Goal: Transaction & Acquisition: Purchase product/service

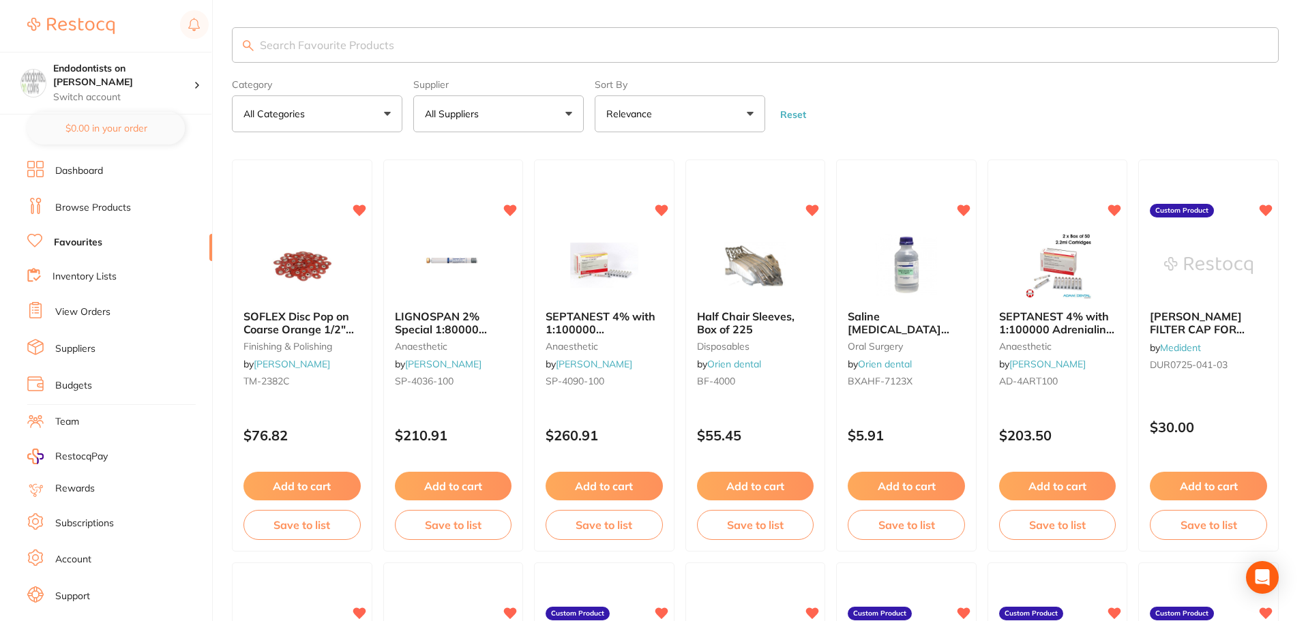
click at [291, 46] on input "search" at bounding box center [755, 44] width 1047 height 35
click at [548, 112] on button "All Suppliers" at bounding box center [498, 113] width 170 height 37
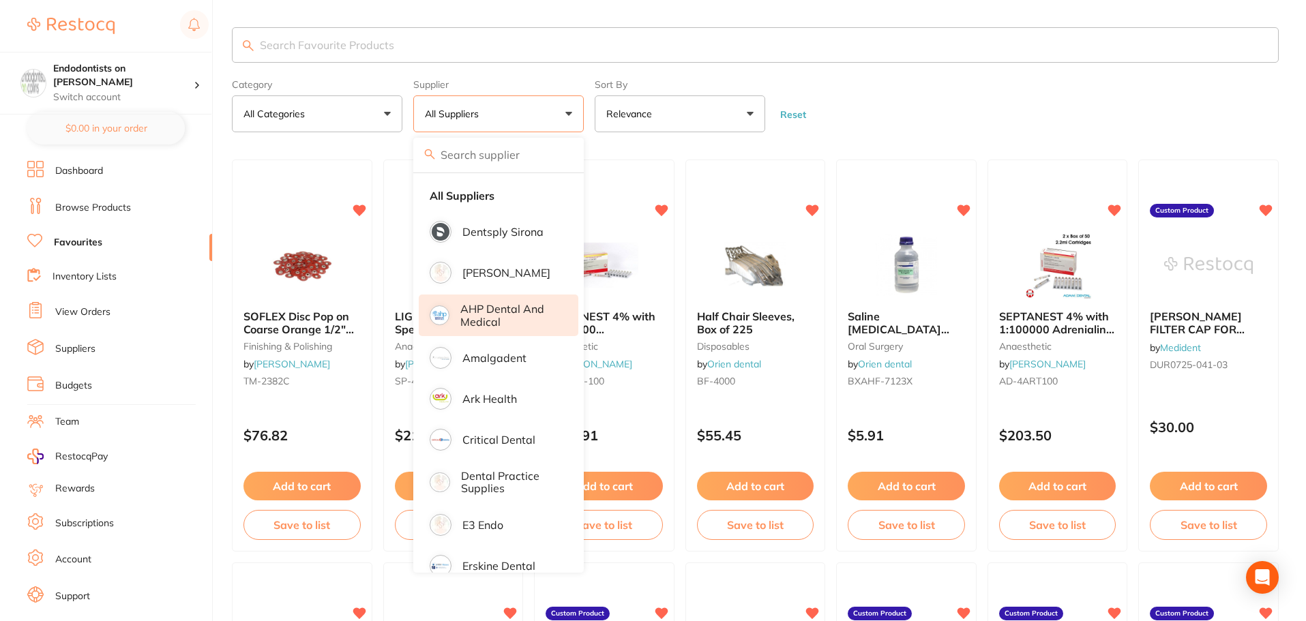
click at [530, 304] on p "AHP Dental and Medical" at bounding box center [509, 315] width 99 height 25
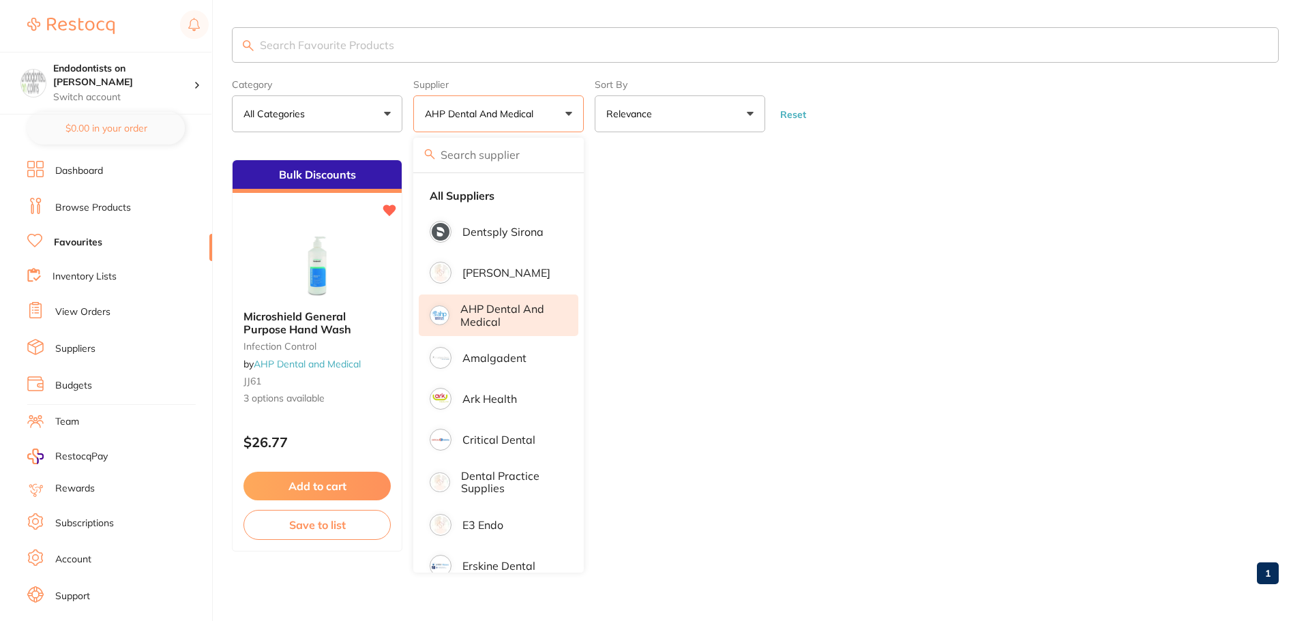
click at [652, 295] on ul "Bulk Discounts Microshield General Purpose Hand Wash infection control by AHP D…" at bounding box center [755, 356] width 1047 height 392
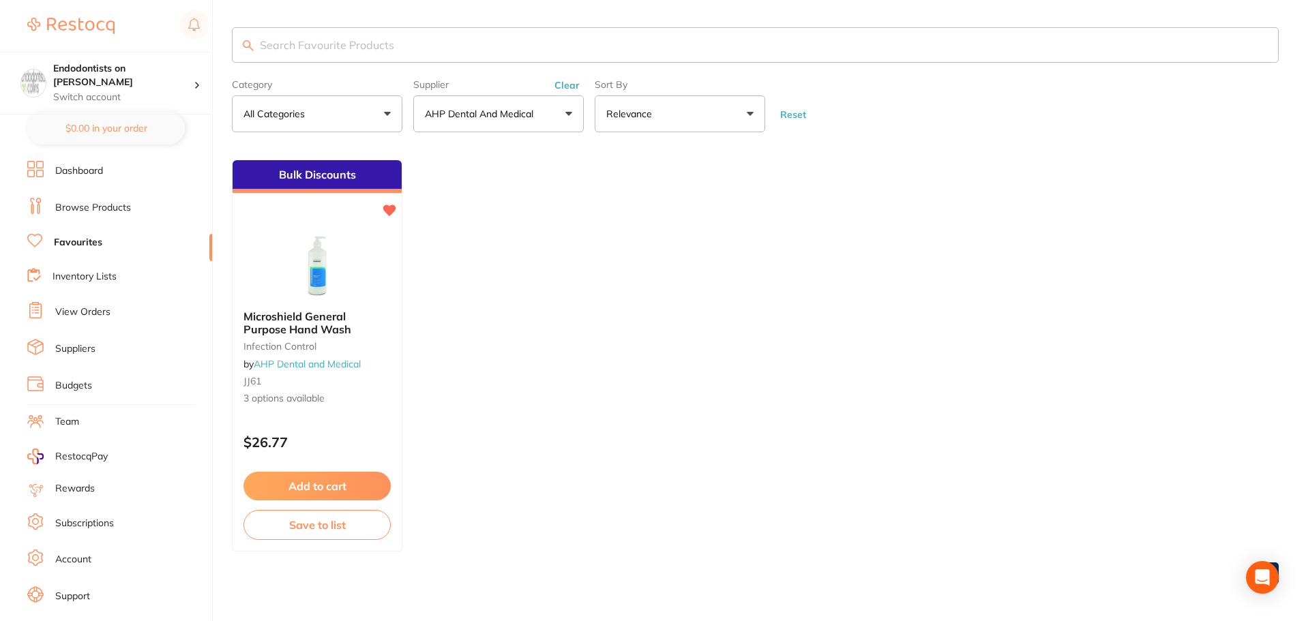
drag, startPoint x: 515, startPoint y: 133, endPoint x: 505, endPoint y: 113, distance: 22.3
click at [515, 130] on main "Category All Categories All Categories infection control Clear Category false A…" at bounding box center [769, 311] width 1074 height 623
click at [501, 100] on button "AHP Dental and Medical" at bounding box center [498, 113] width 170 height 37
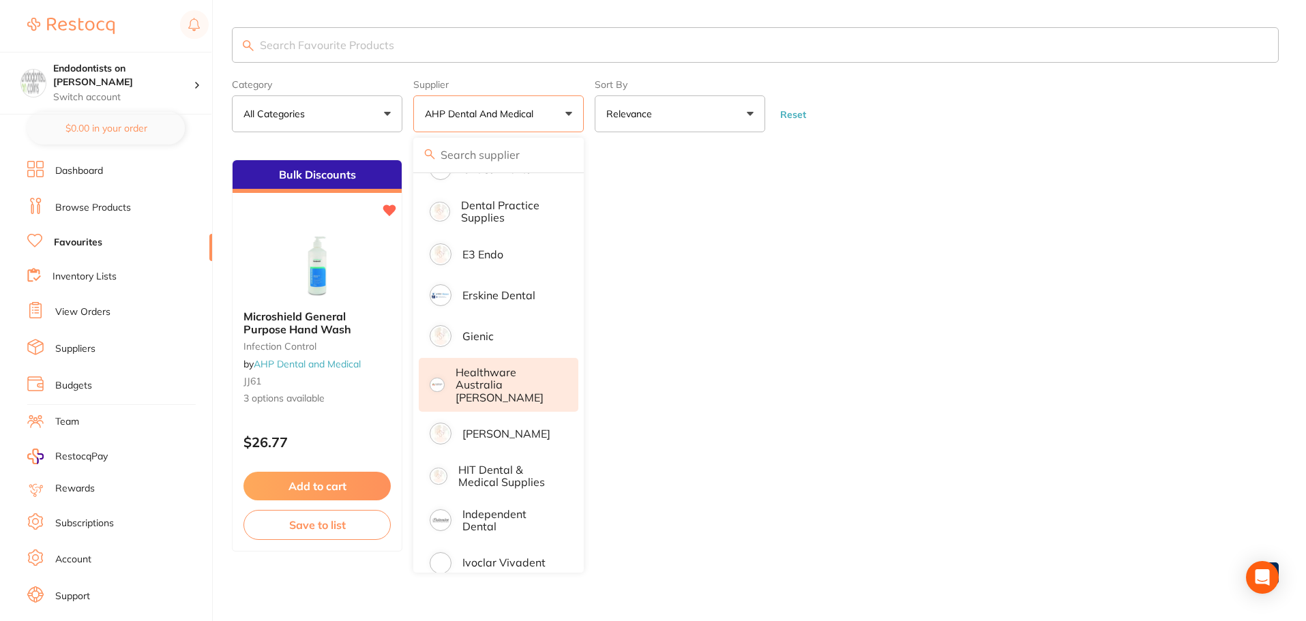
scroll to position [273, 0]
click at [517, 388] on p "Healthware Australia [PERSON_NAME]" at bounding box center [508, 383] width 104 height 38
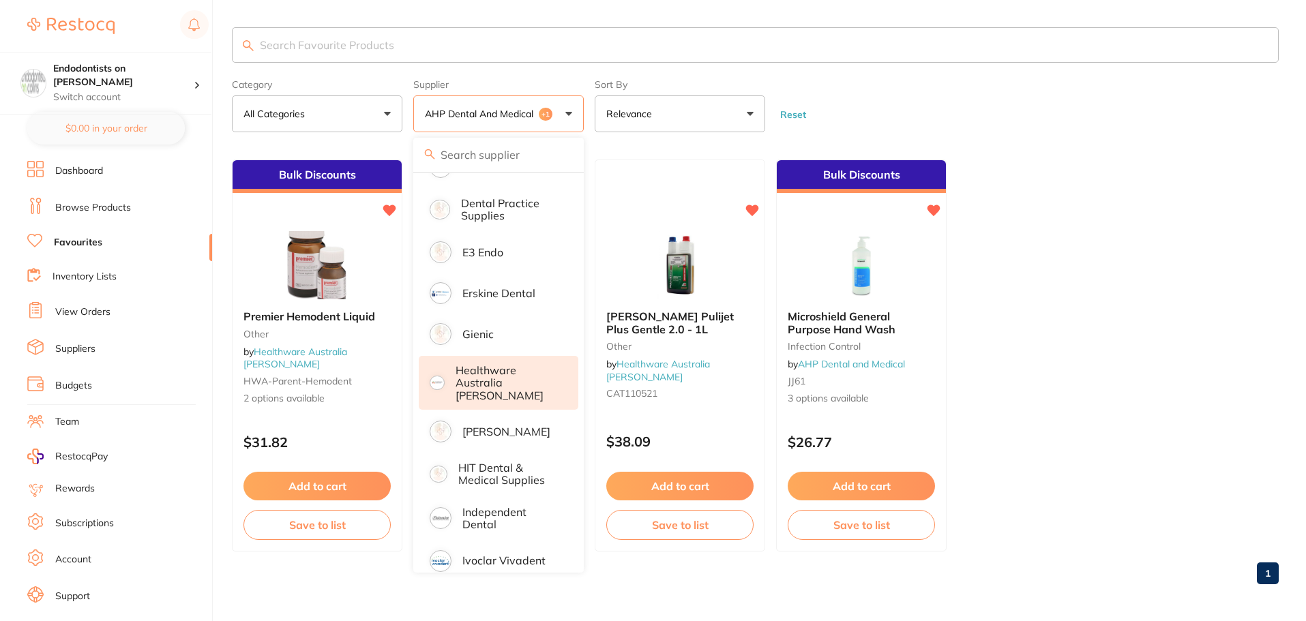
drag, startPoint x: 1301, startPoint y: 328, endPoint x: 1183, endPoint y: 339, distance: 118.5
click at [652, 336] on main "Category All Categories All Categories infection control other Clear Category f…" at bounding box center [769, 311] width 1074 height 623
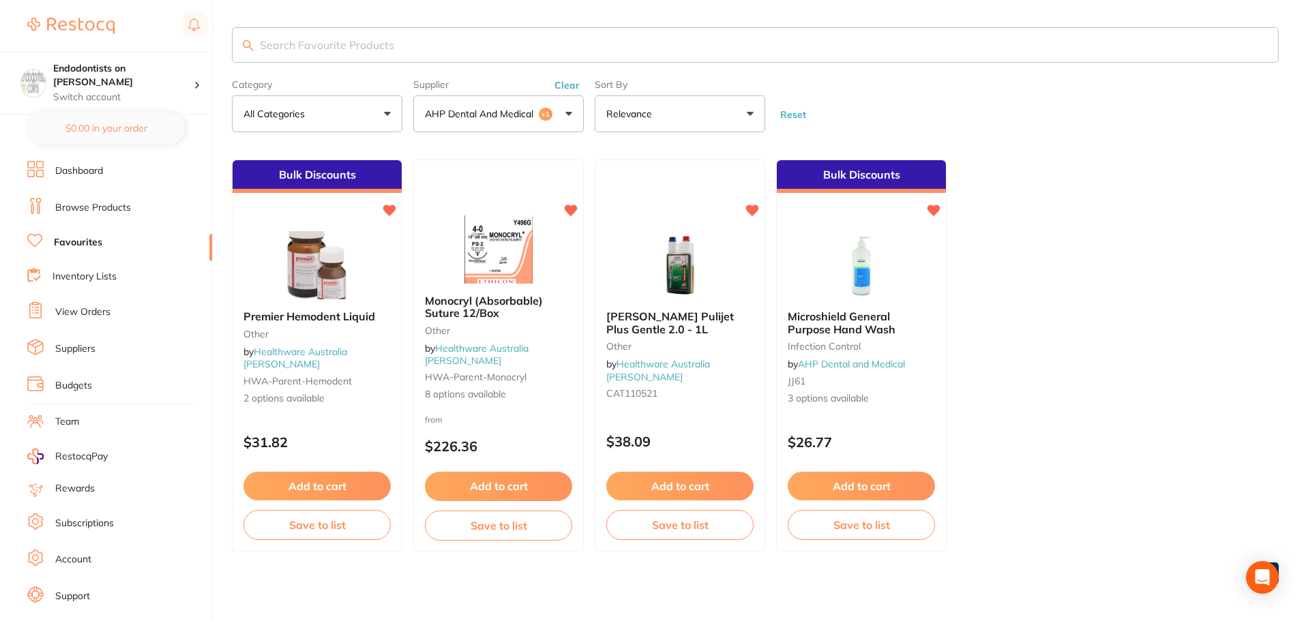
click at [494, 113] on p "AHP Dental and Medical" at bounding box center [482, 114] width 114 height 14
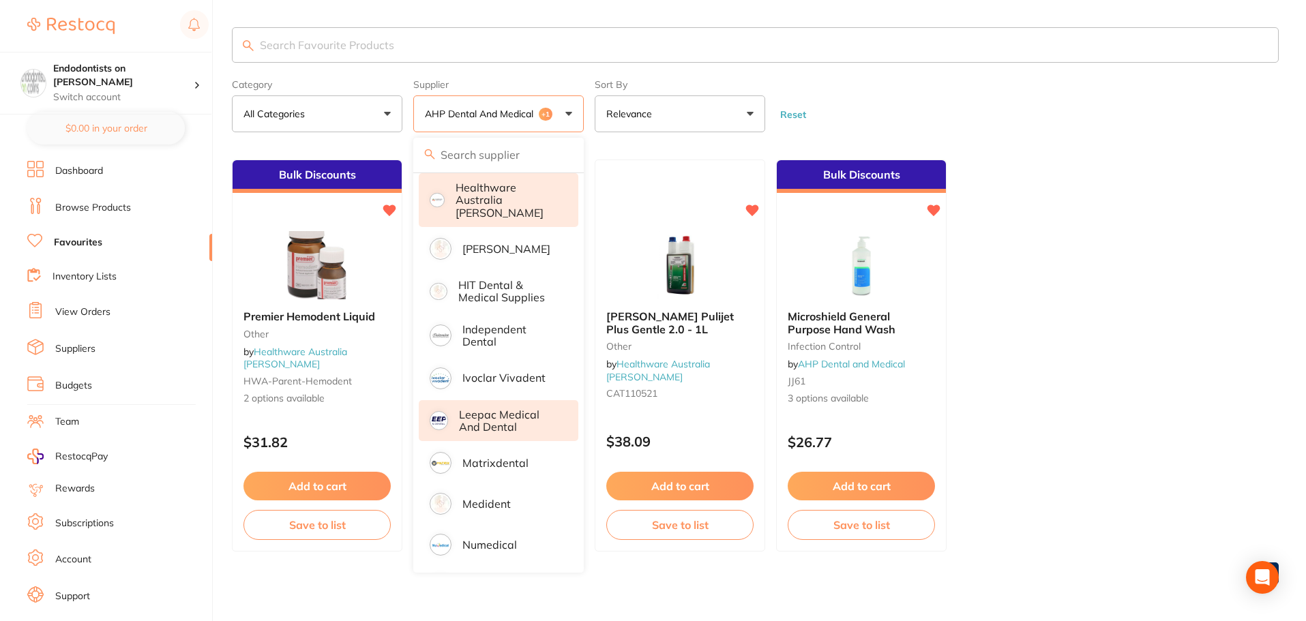
scroll to position [477, 0]
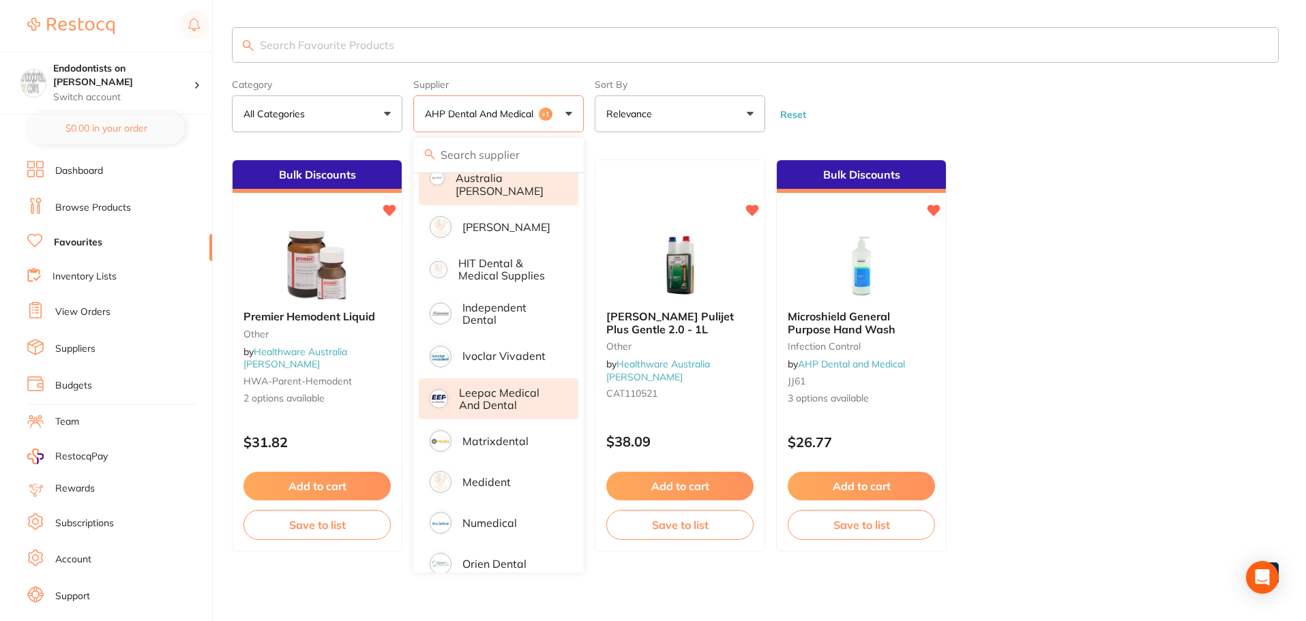
click at [514, 389] on p "Leepac Medical and Dental" at bounding box center [509, 399] width 100 height 25
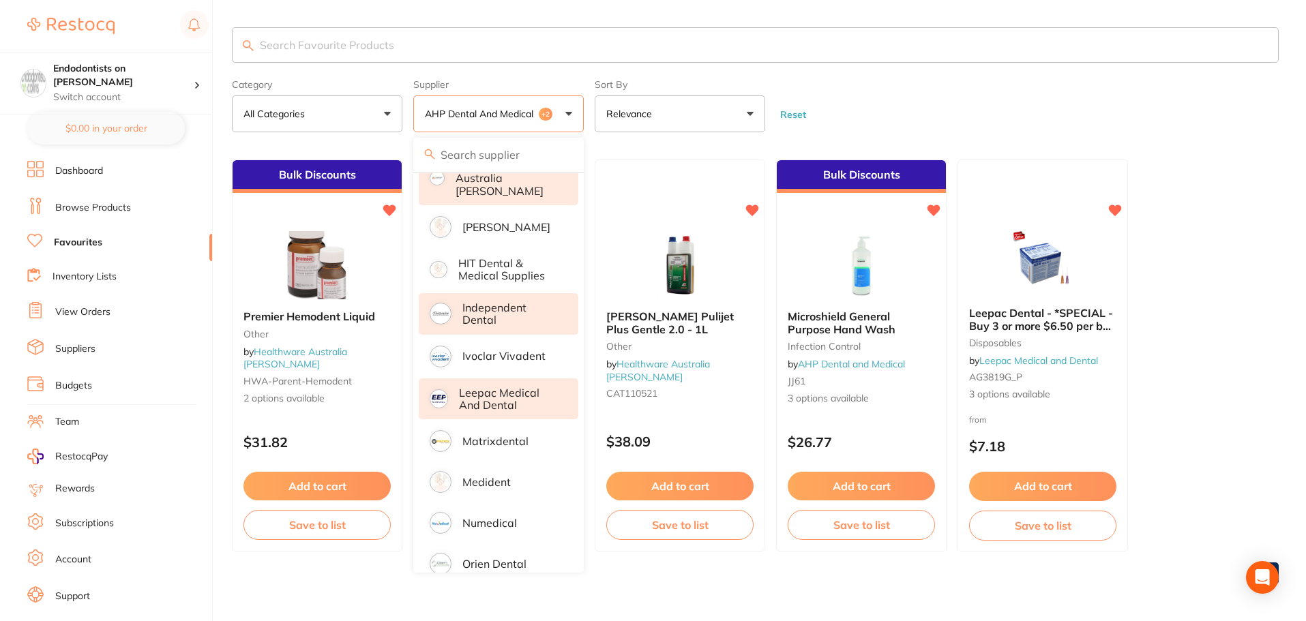
click at [526, 310] on p "Independent Dental" at bounding box center [510, 313] width 97 height 25
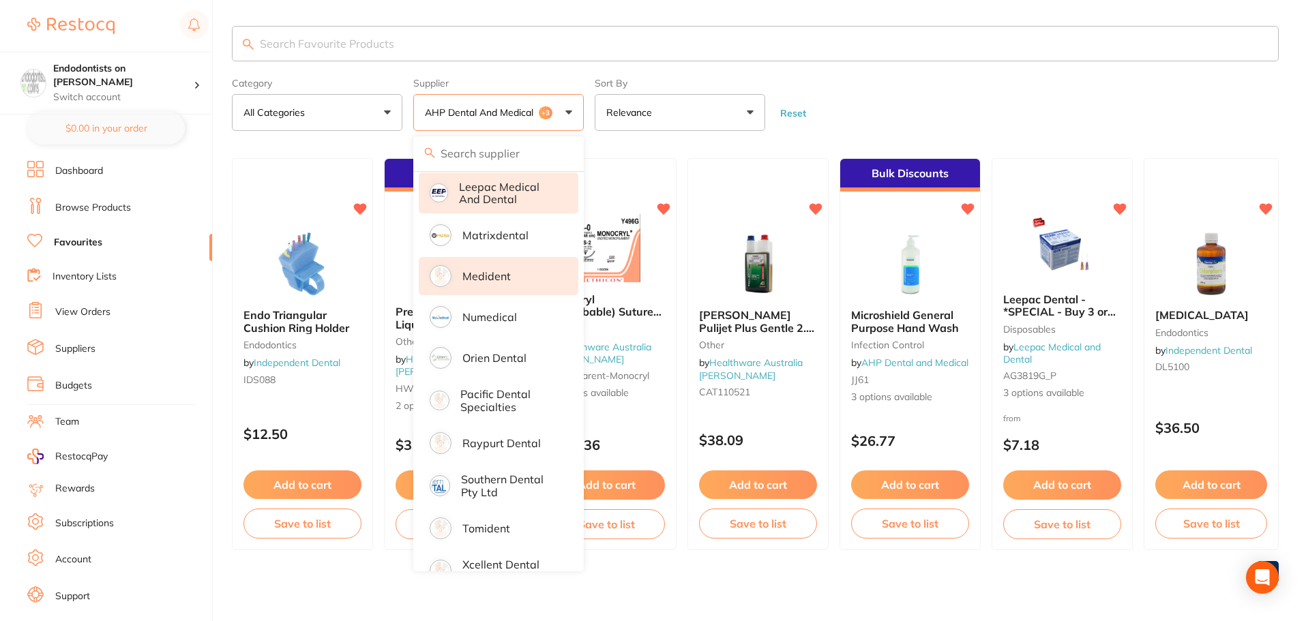
scroll to position [704, 0]
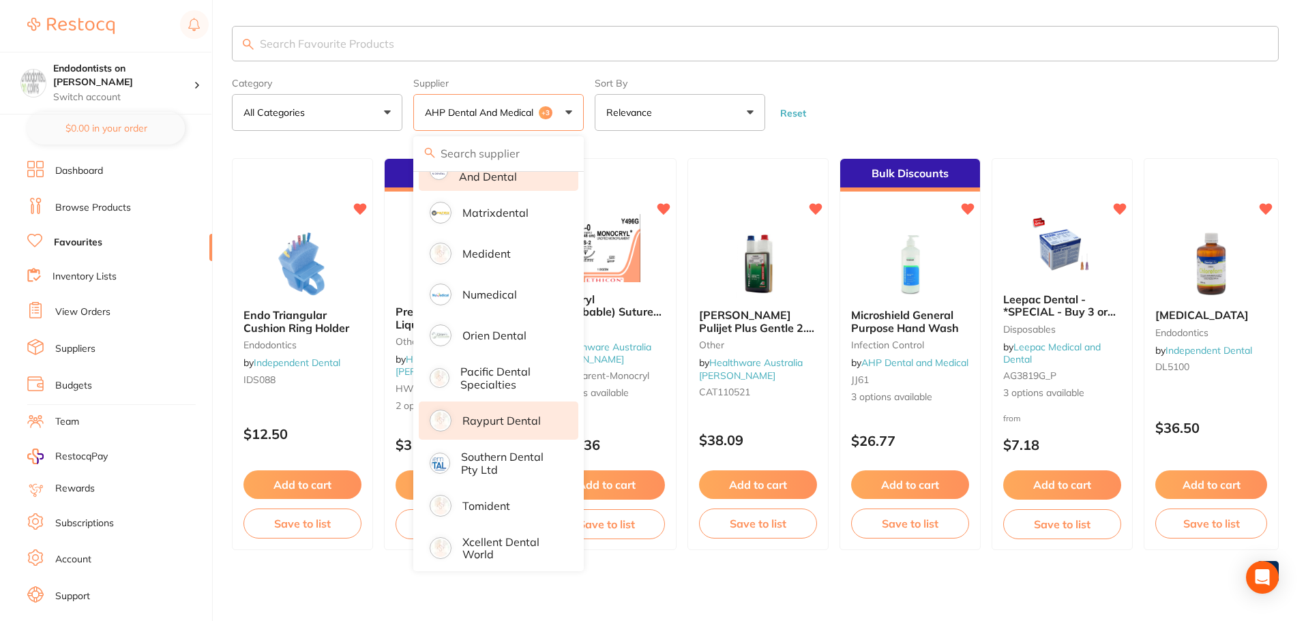
click at [505, 402] on li "Raypurt Dental" at bounding box center [499, 421] width 160 height 38
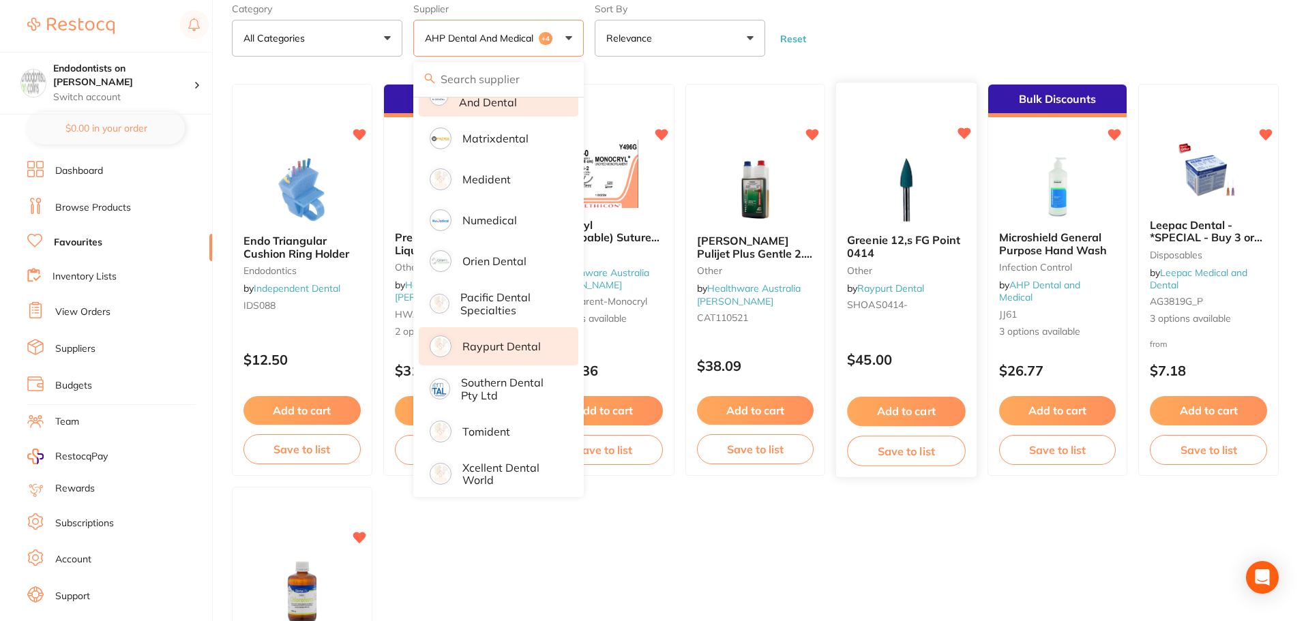
scroll to position [206, 0]
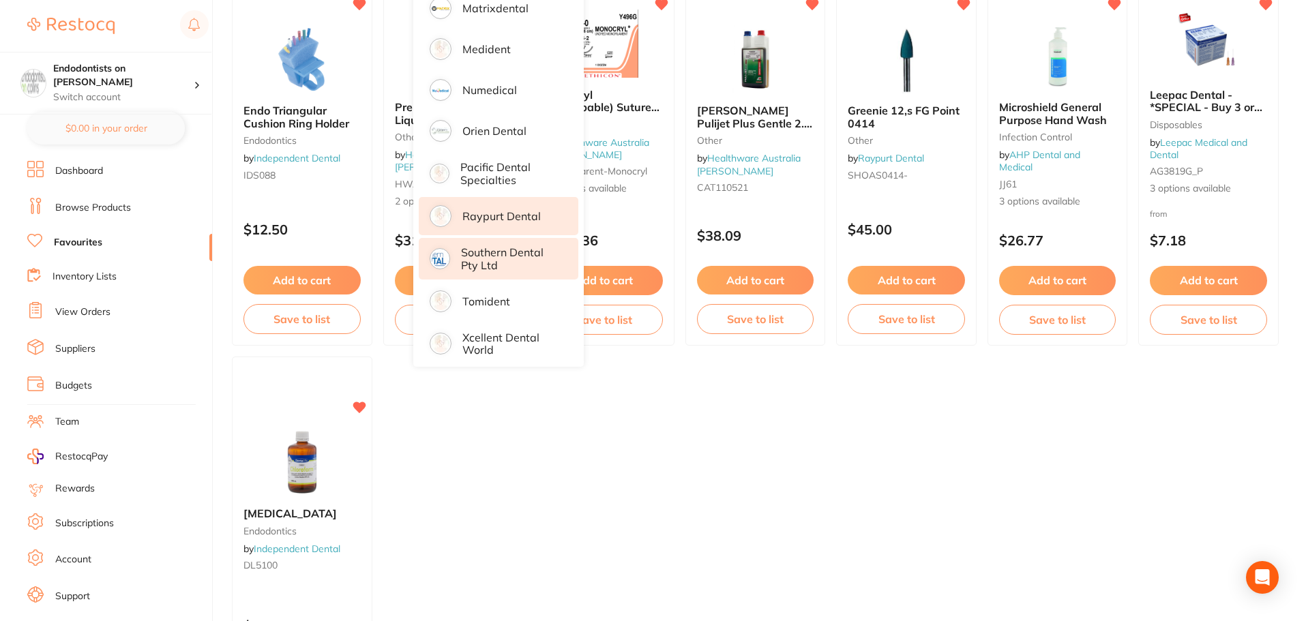
click at [507, 267] on li "Southern Dental Pty Ltd" at bounding box center [499, 259] width 160 height 42
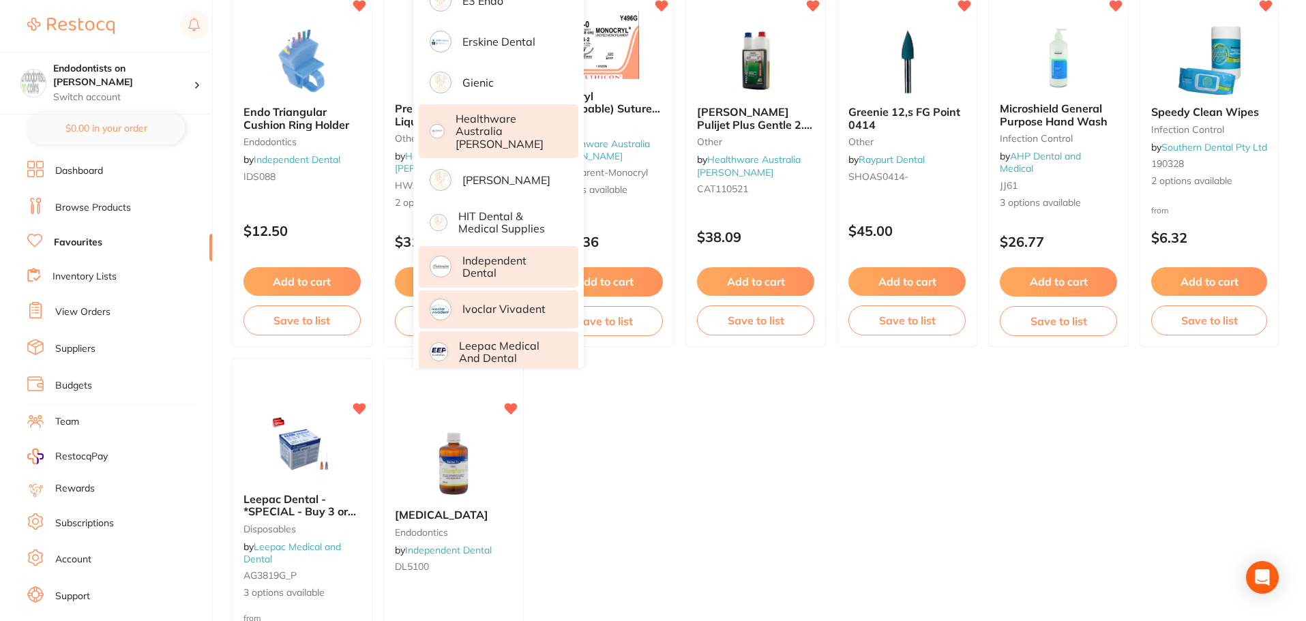
scroll to position [295, 0]
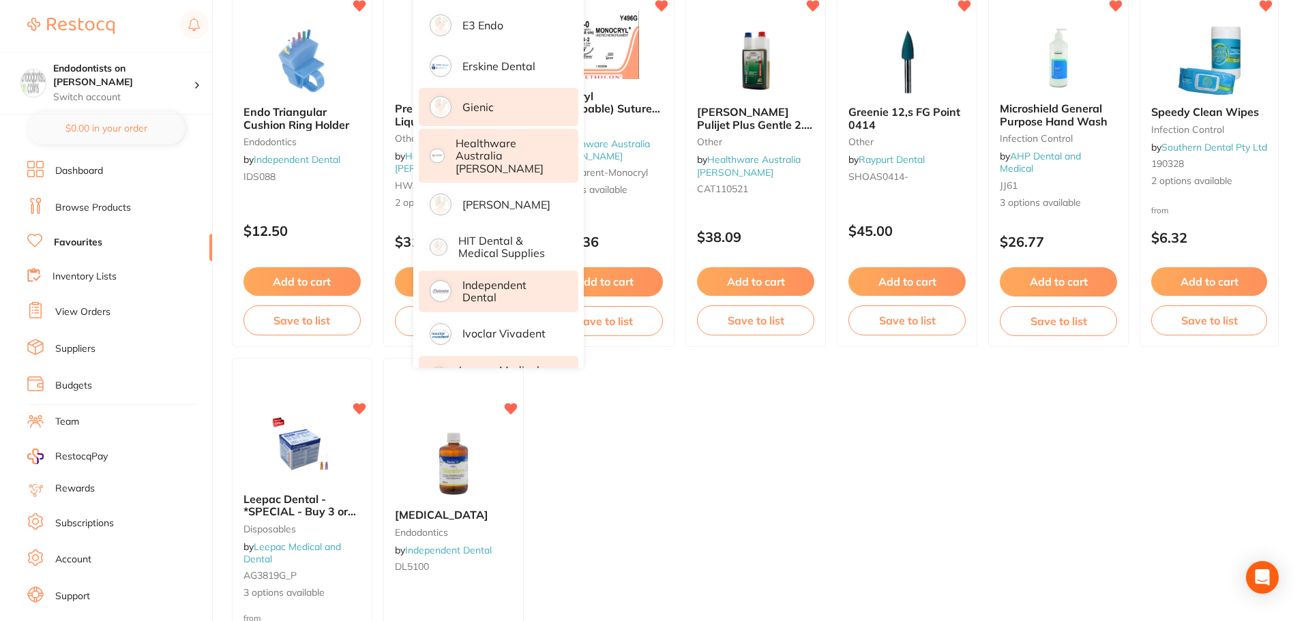
click at [501, 112] on li "Gienic" at bounding box center [499, 107] width 160 height 38
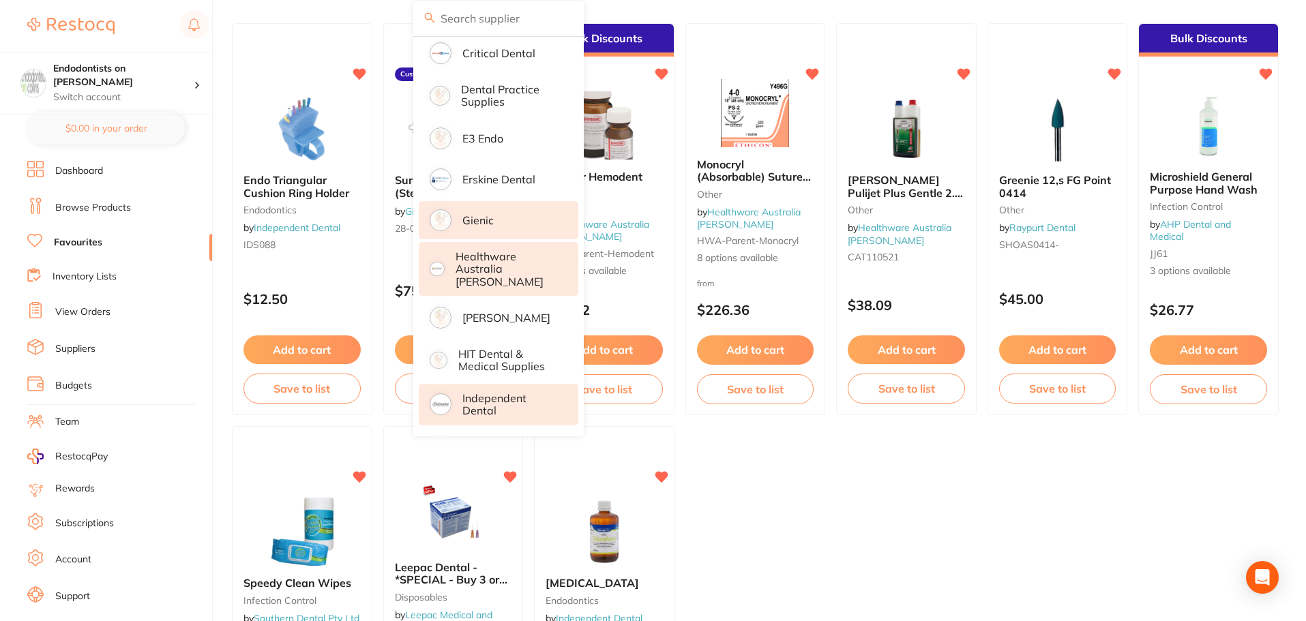
scroll to position [227, 0]
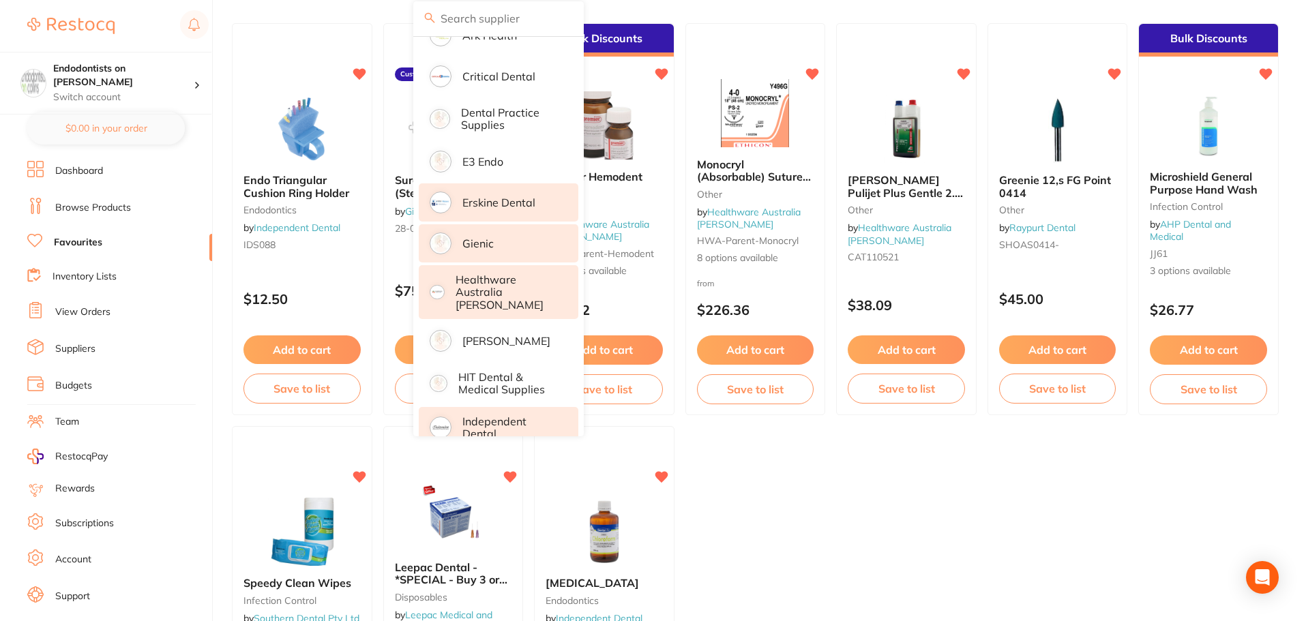
click at [541, 209] on li "Erskine Dental" at bounding box center [499, 202] width 160 height 38
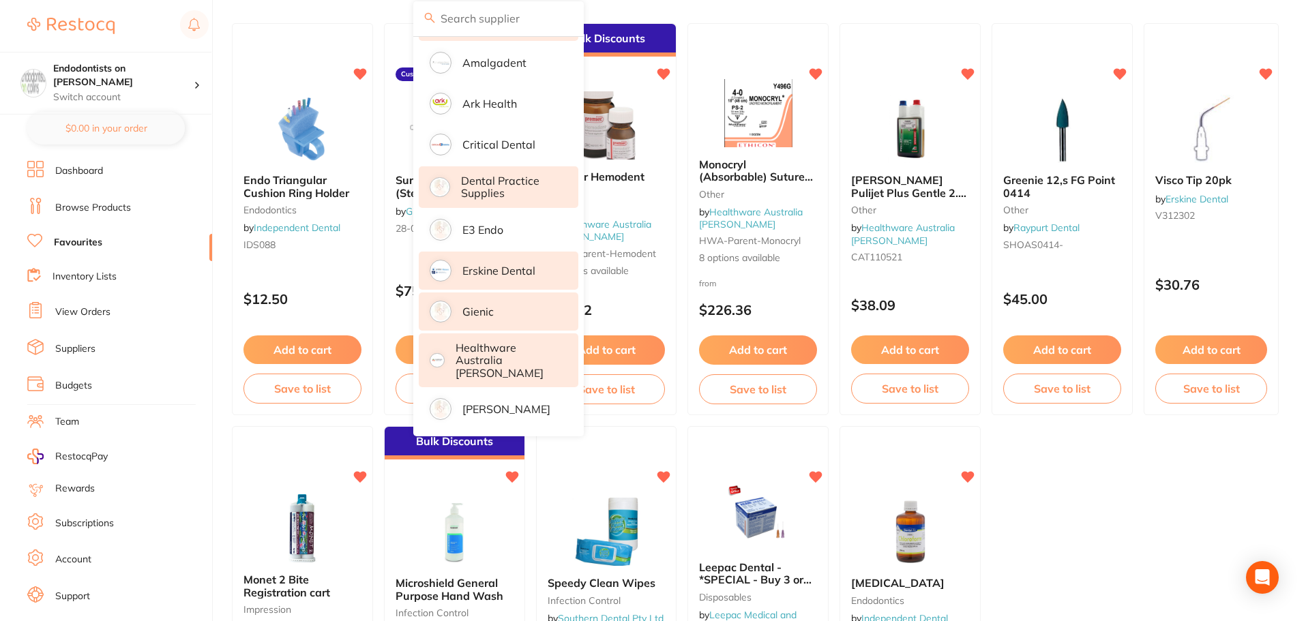
scroll to position [91, 0]
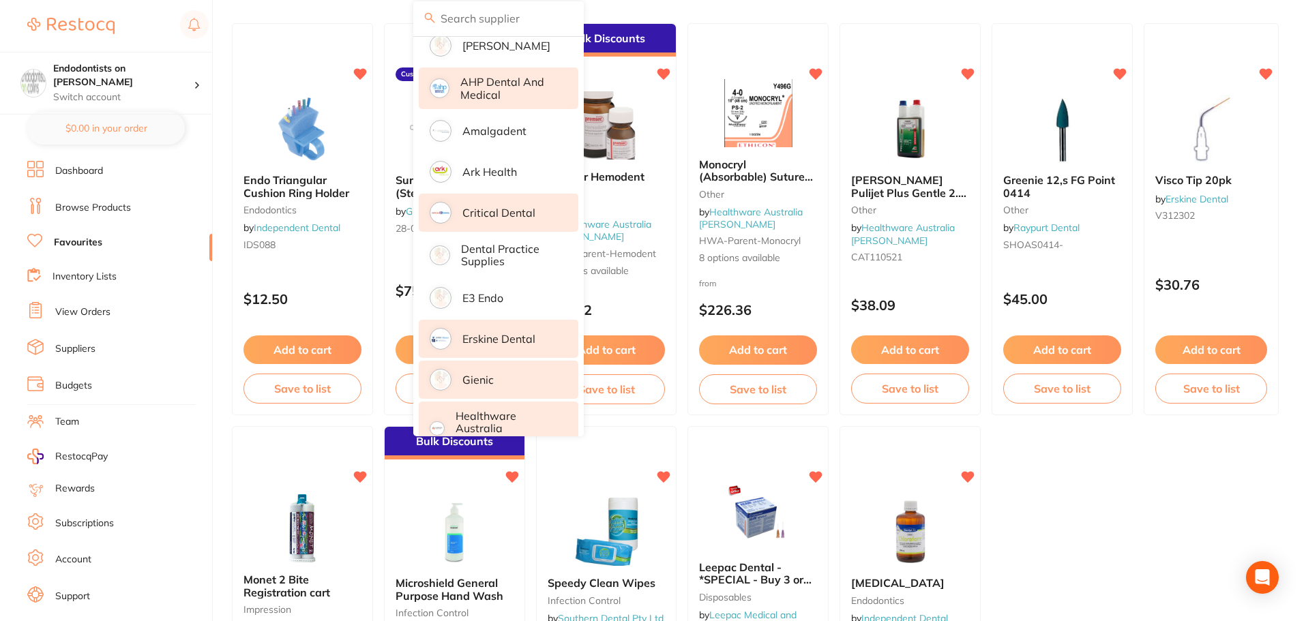
click at [534, 217] on li "Critical Dental" at bounding box center [499, 213] width 160 height 38
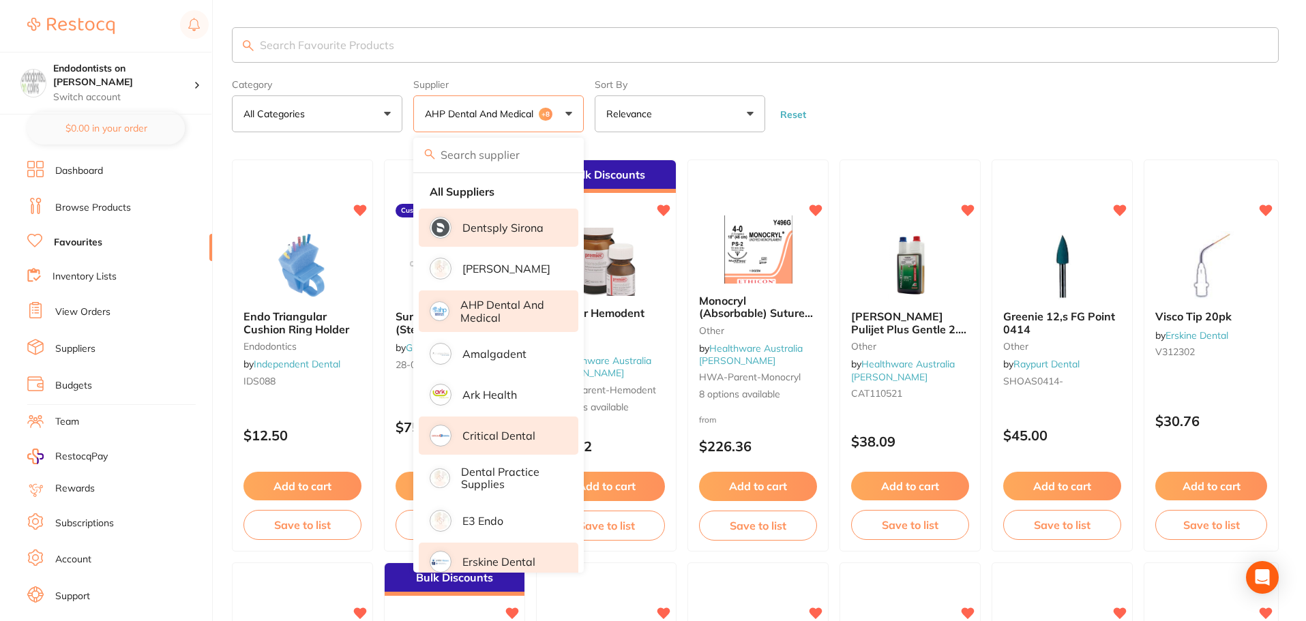
scroll to position [0, 0]
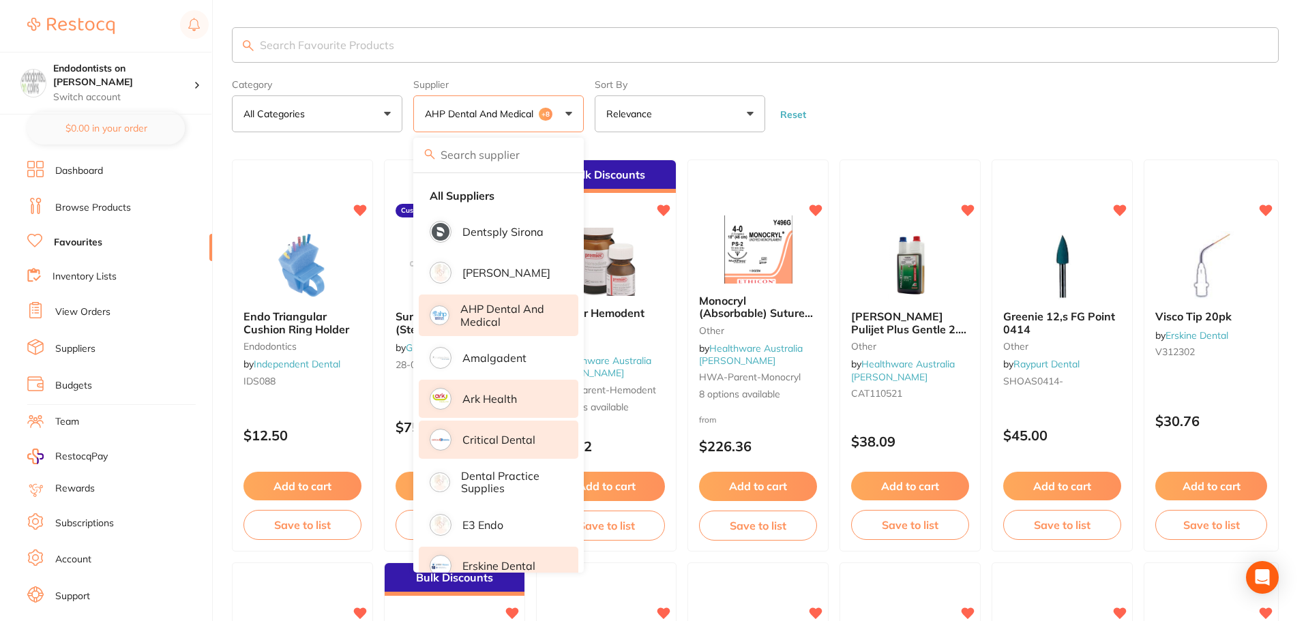
click at [477, 399] on p "Ark Health" at bounding box center [489, 399] width 55 height 12
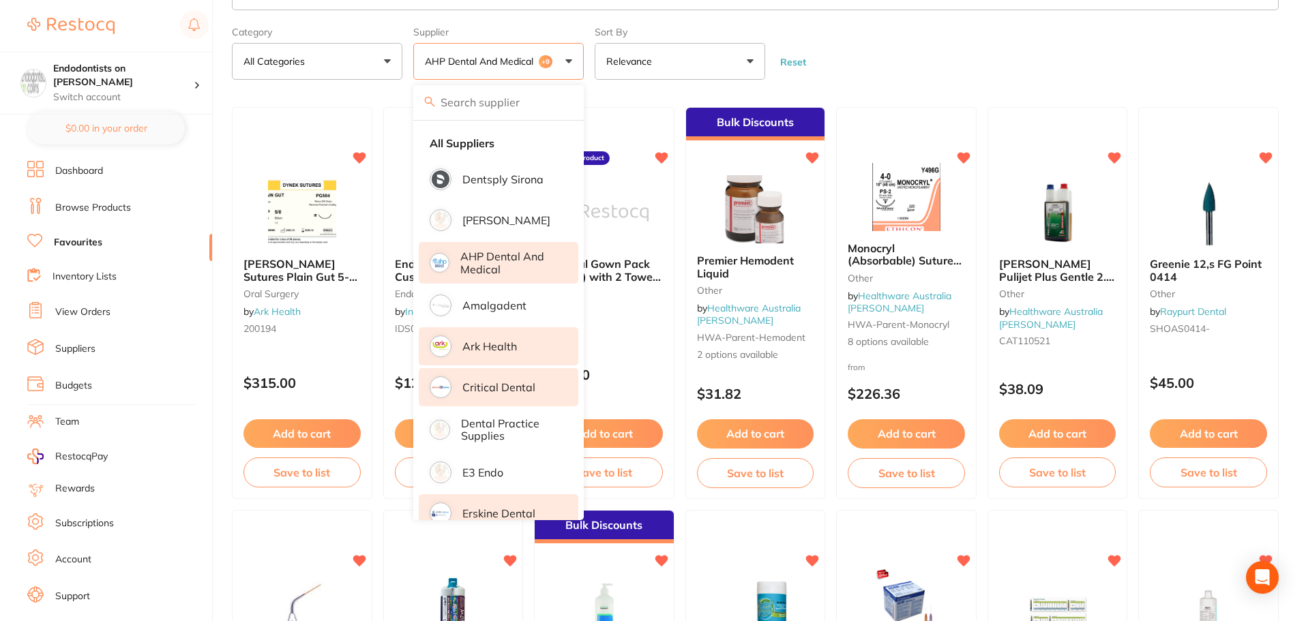
scroll to position [68, 0]
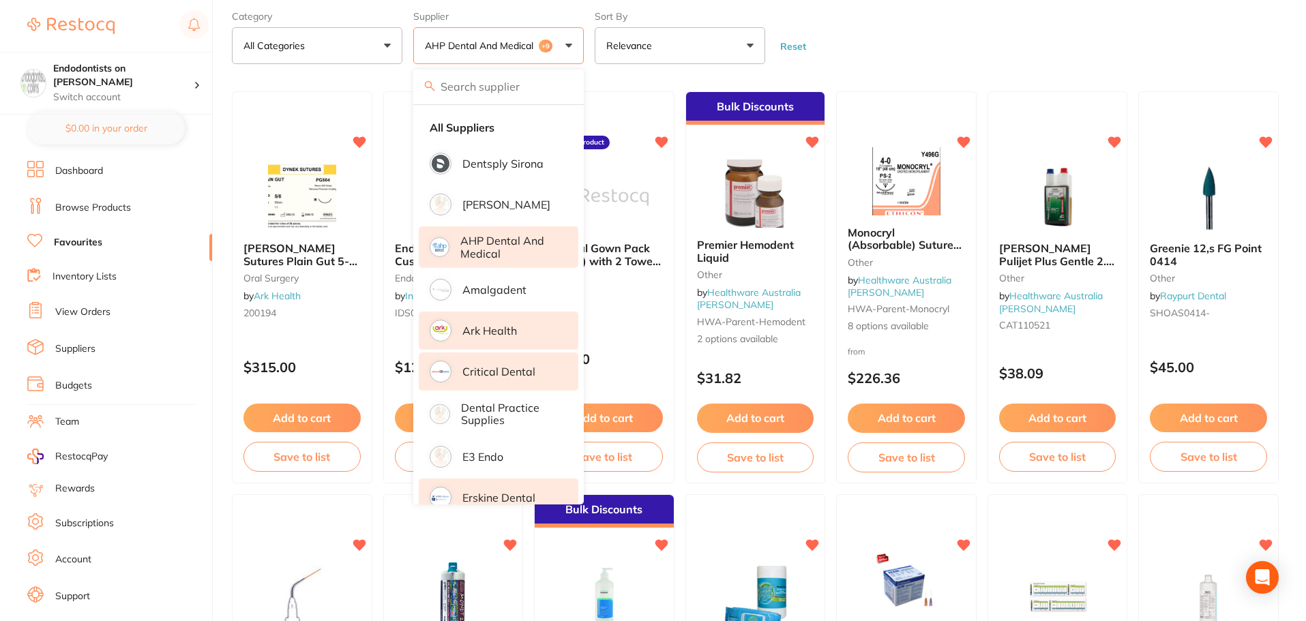
click at [652, 46] on form "Category All Categories All Categories burs disposables endodontics impression …" at bounding box center [755, 34] width 1047 height 59
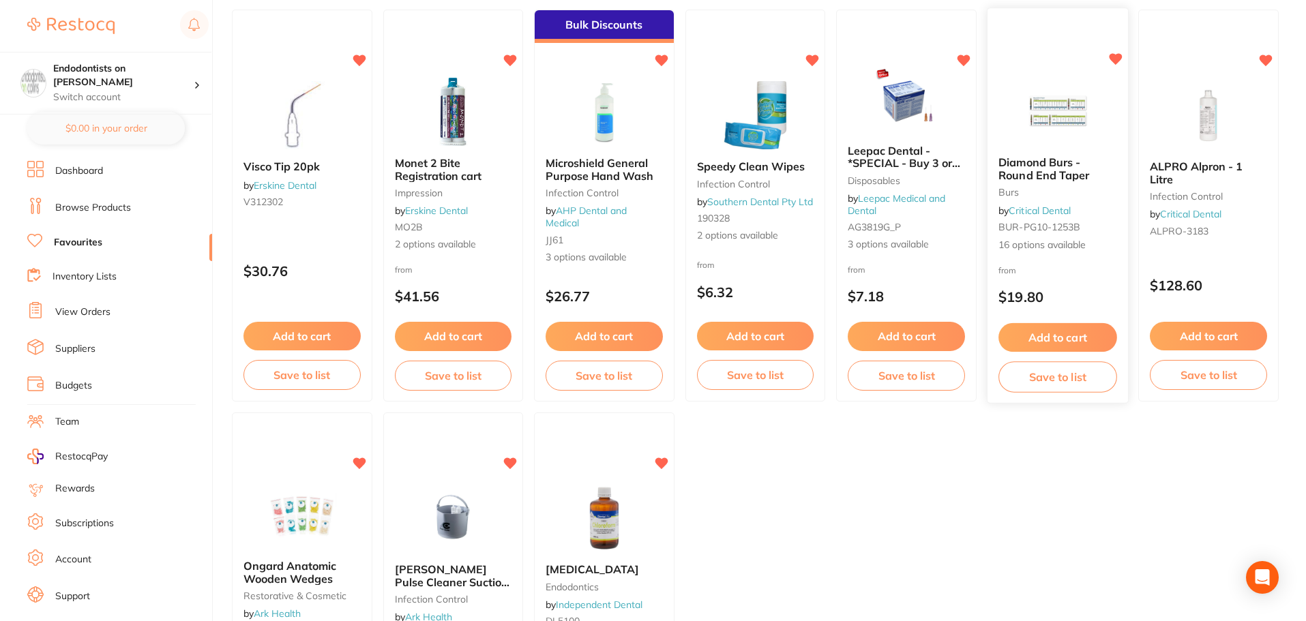
scroll to position [682, 0]
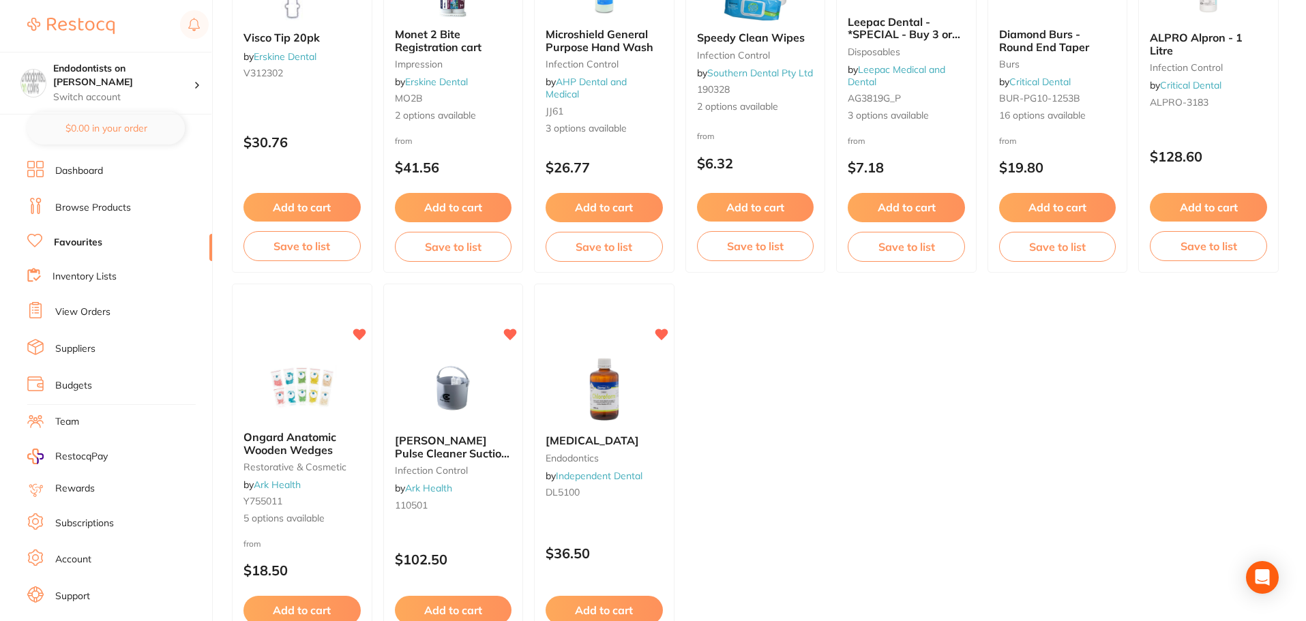
click at [652, 503] on ul "[PERSON_NAME] Sutures Plain Gut 5-0 50cm 16mm 3/8 Circle R/C-P (PG504) - BX36 […" at bounding box center [755, 77] width 1047 height 1198
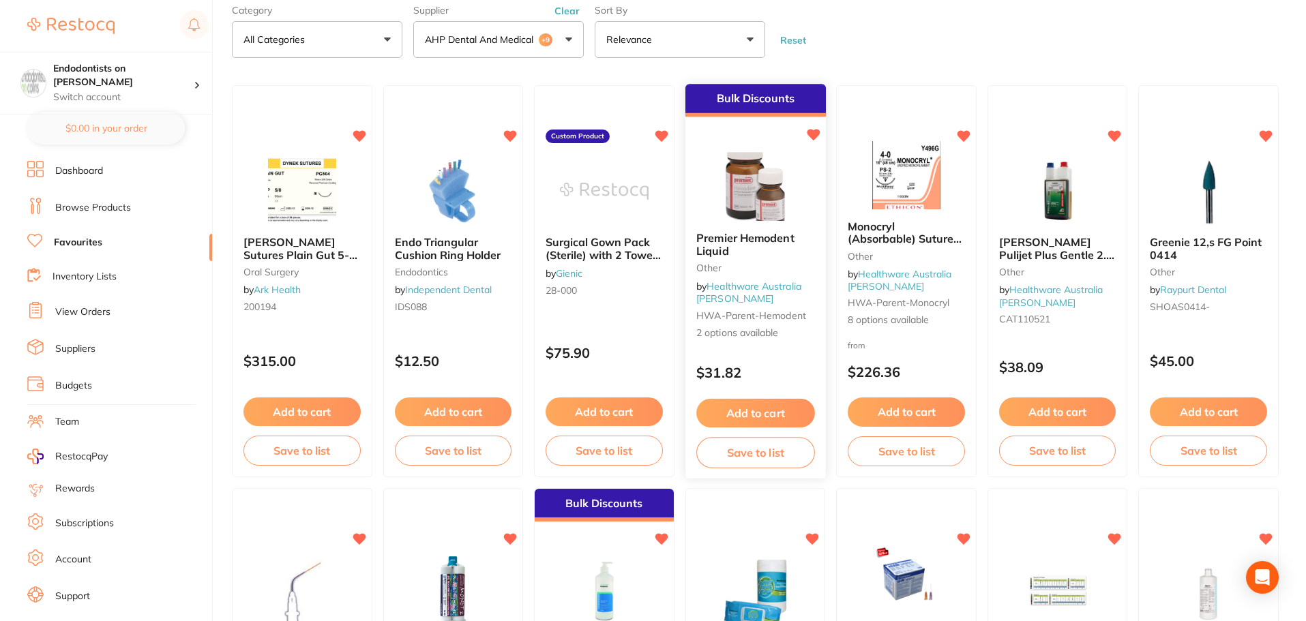
scroll to position [0, 0]
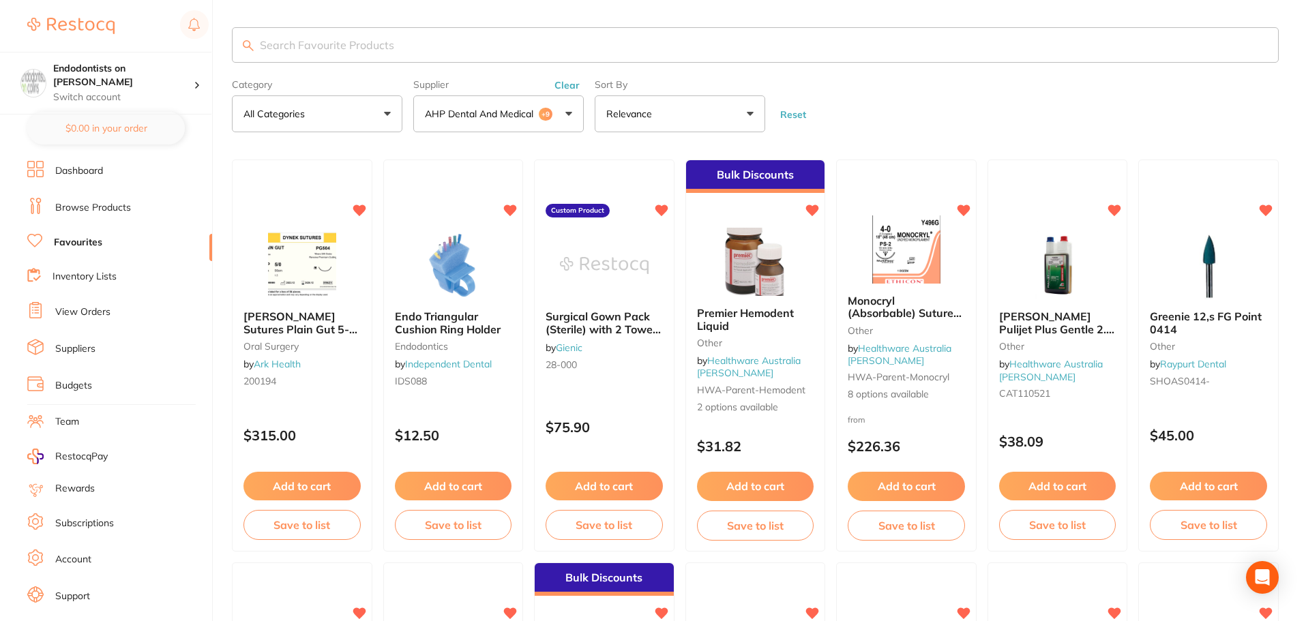
click at [307, 55] on input "search" at bounding box center [755, 44] width 1047 height 35
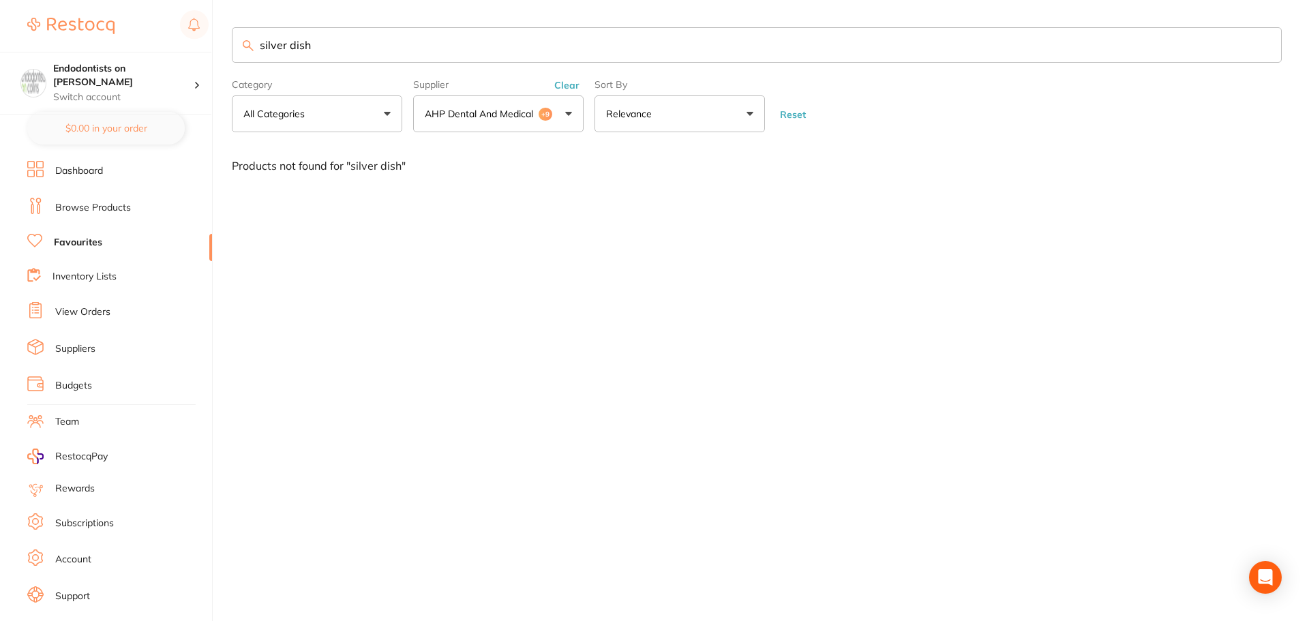
drag, startPoint x: 351, startPoint y: 41, endPoint x: 135, endPoint y: 44, distance: 216.2
click at [135, 44] on div "$5,102.36 Endodontists on [PERSON_NAME] Switch account Endodontists on [PERSON_…" at bounding box center [654, 310] width 1309 height 621
type input "[PERSON_NAME] pot"
click at [120, 205] on link "Browse Products" at bounding box center [93, 208] width 76 height 14
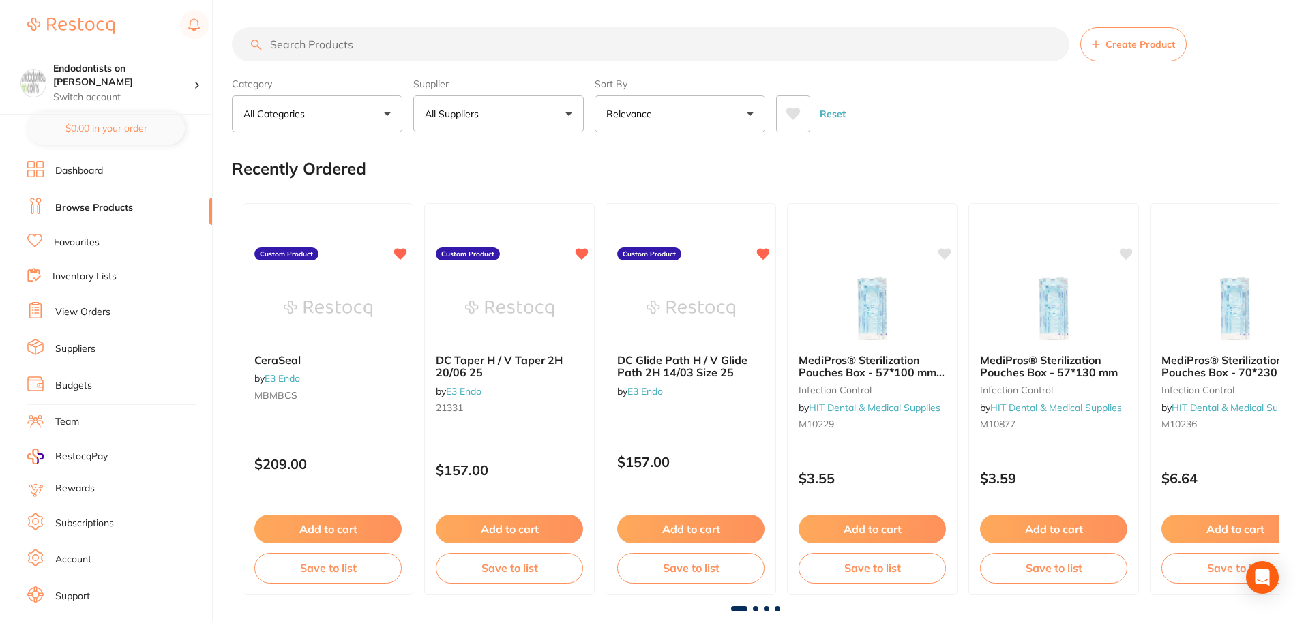
click at [417, 57] on input "search" at bounding box center [650, 44] width 837 height 34
type input "[PERSON_NAME] pot"
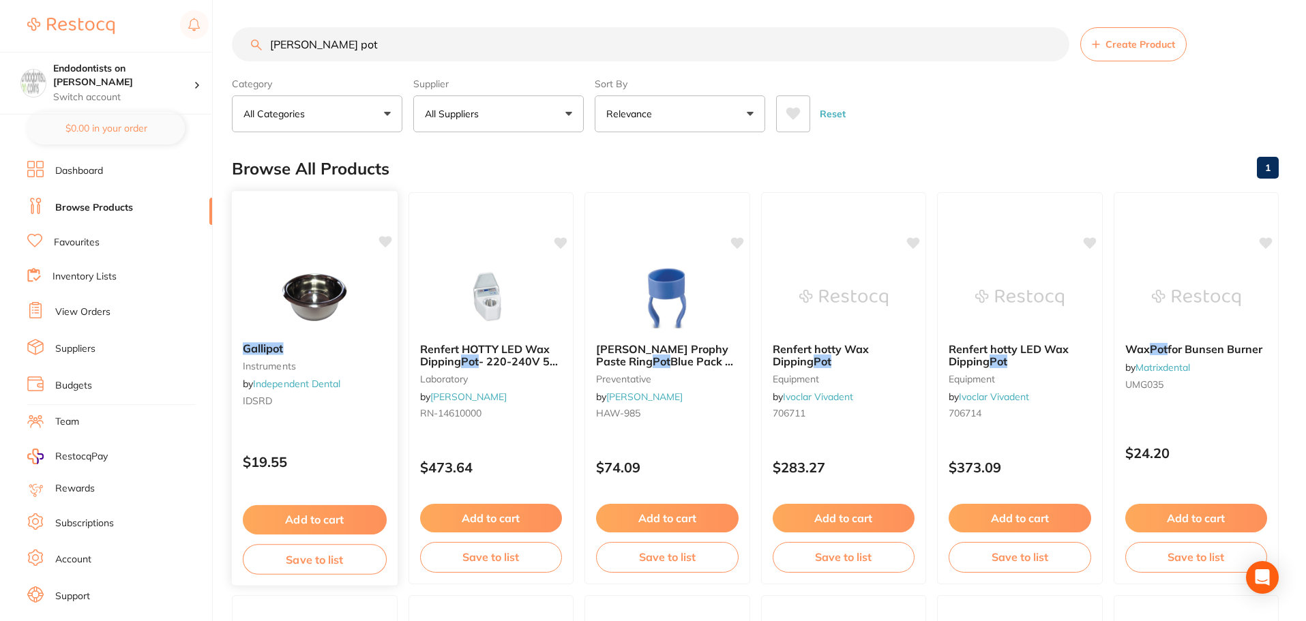
click at [332, 286] on img at bounding box center [314, 297] width 89 height 69
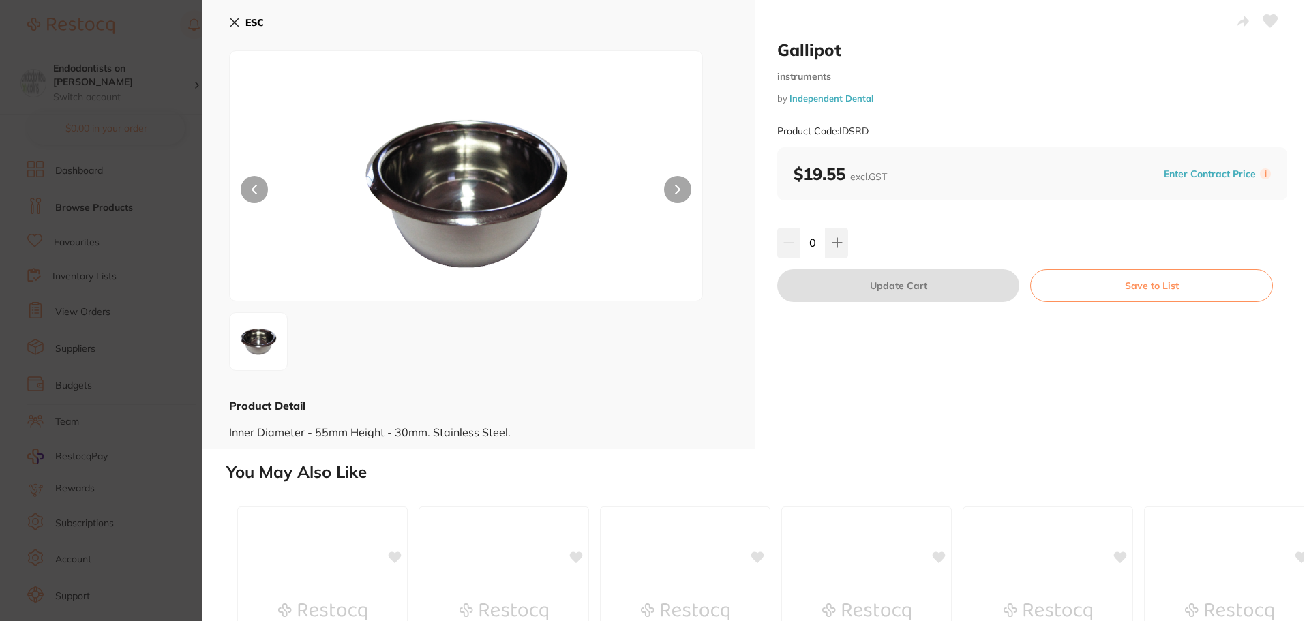
click at [652, 29] on button at bounding box center [1270, 22] width 34 height 34
click at [652, 248] on icon at bounding box center [837, 242] width 11 height 11
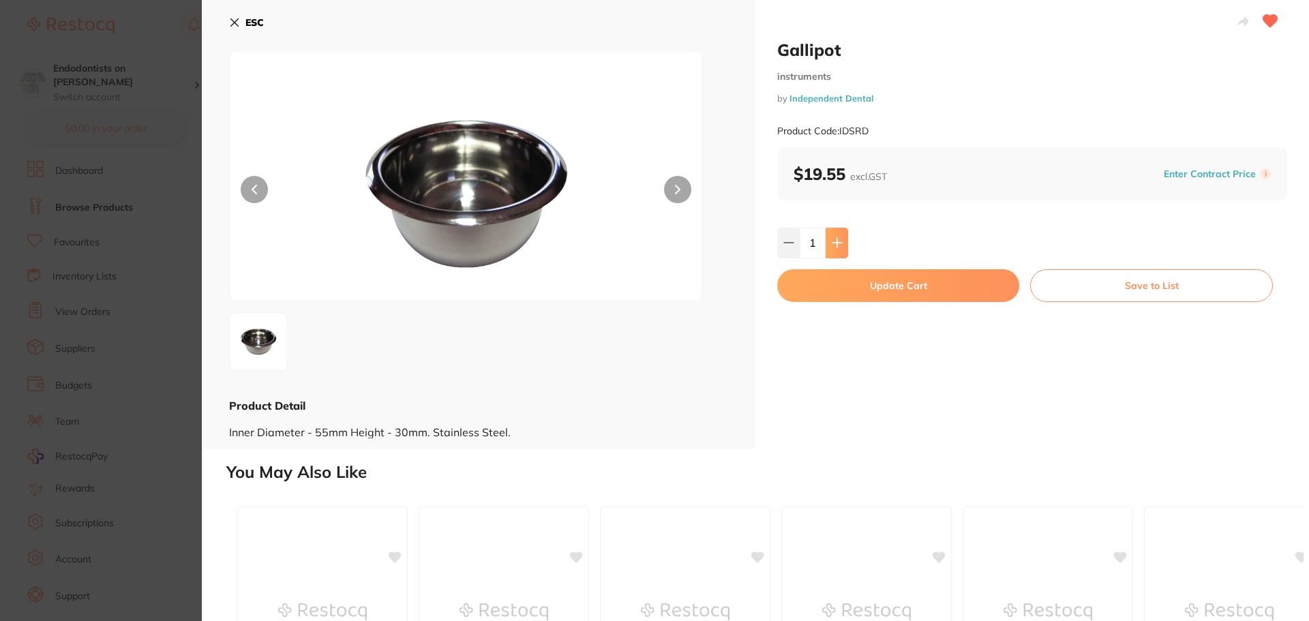
click at [652, 248] on icon at bounding box center [837, 242] width 11 height 11
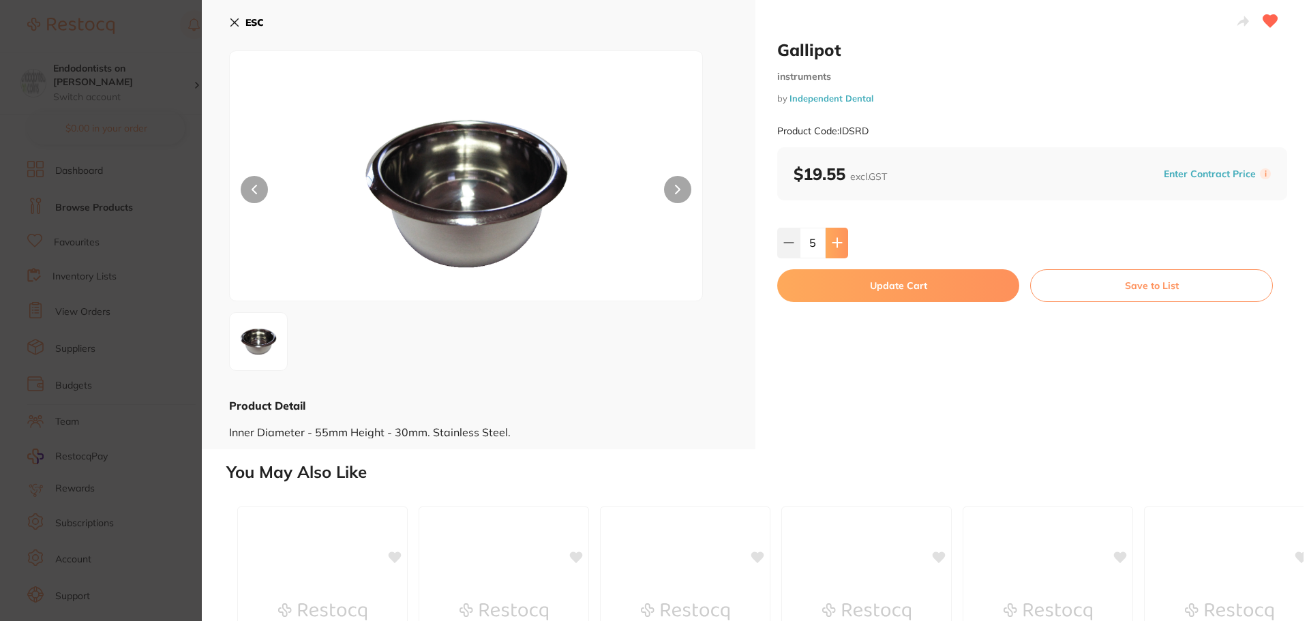
type input "6"
click at [652, 288] on button "Update Cart" at bounding box center [898, 285] width 242 height 33
checkbox input "false"
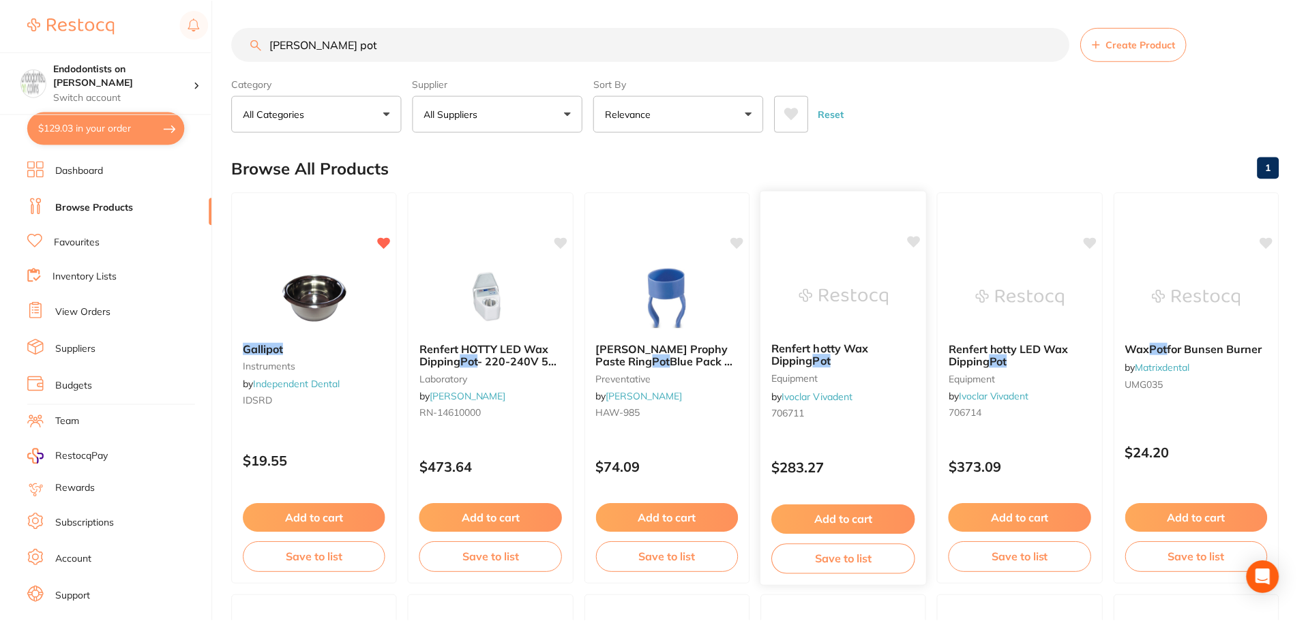
scroll to position [3, 0]
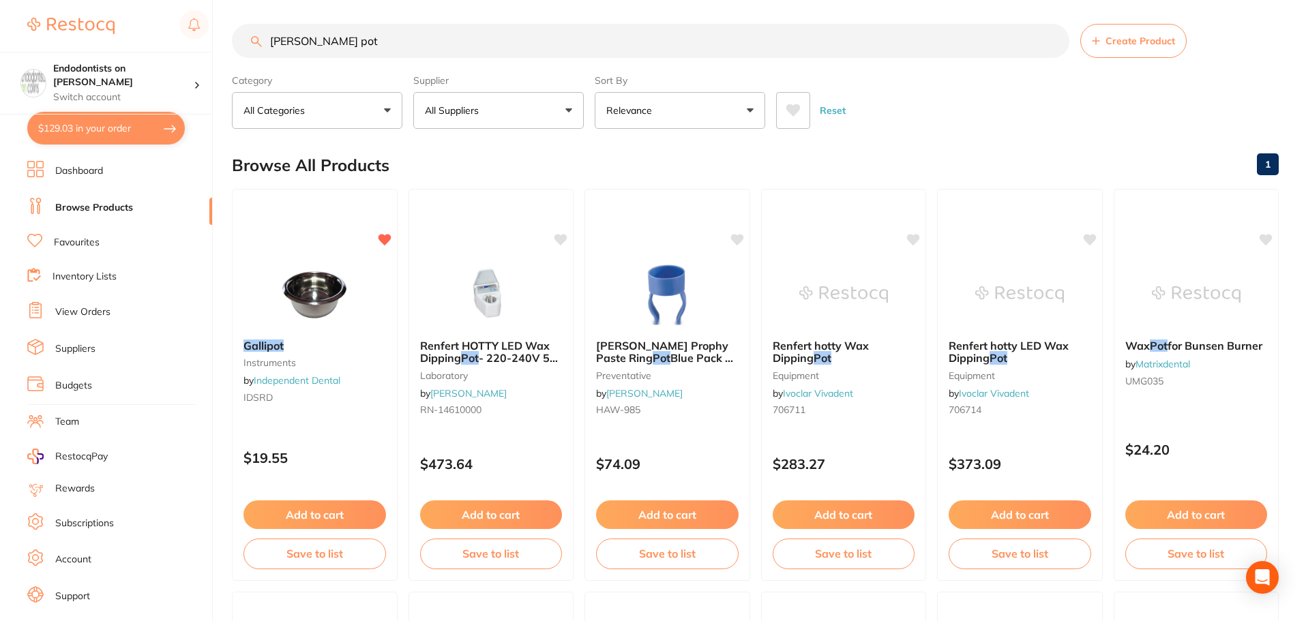
click at [85, 230] on ul "Dashboard Browse Products Favourites Inventory Lists View Orders Suppliers Budg…" at bounding box center [119, 396] width 185 height 471
drag, startPoint x: 226, startPoint y: 35, endPoint x: 174, endPoint y: 29, distance: 52.2
click at [174, 29] on div "$129.03 Endodontists on [PERSON_NAME] Switch account Endodontists on [PERSON_NA…" at bounding box center [653, 307] width 1306 height 621
type input "c02"
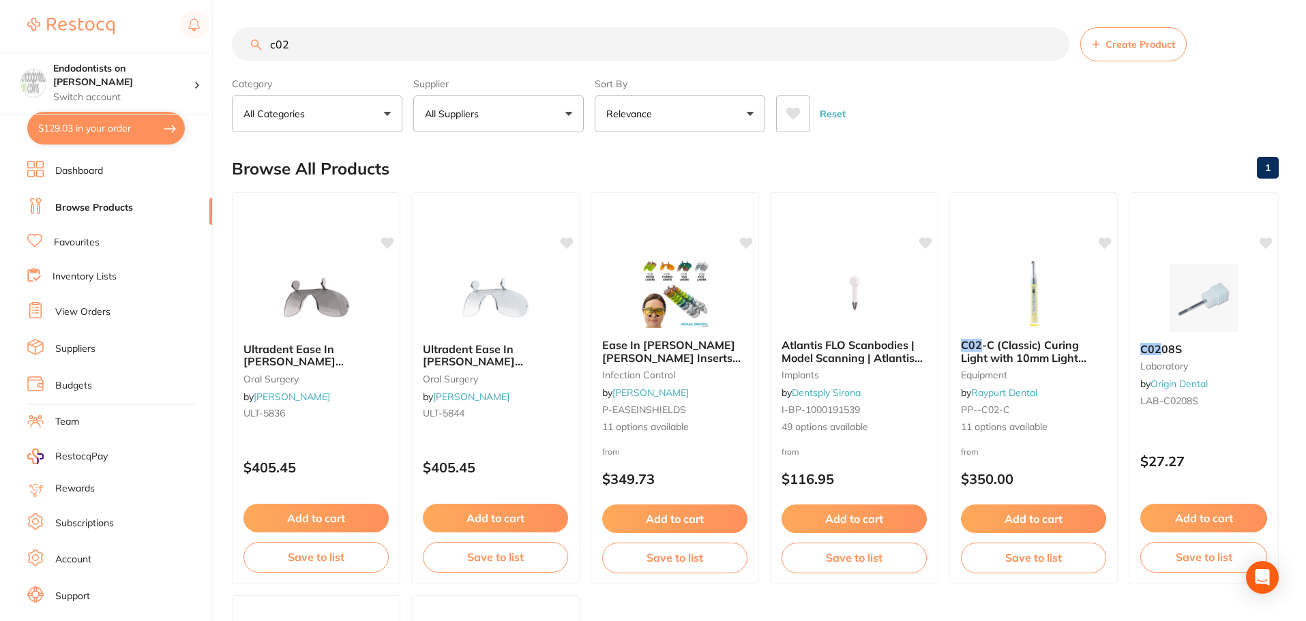
click at [70, 241] on link "Favourites" at bounding box center [77, 243] width 46 height 14
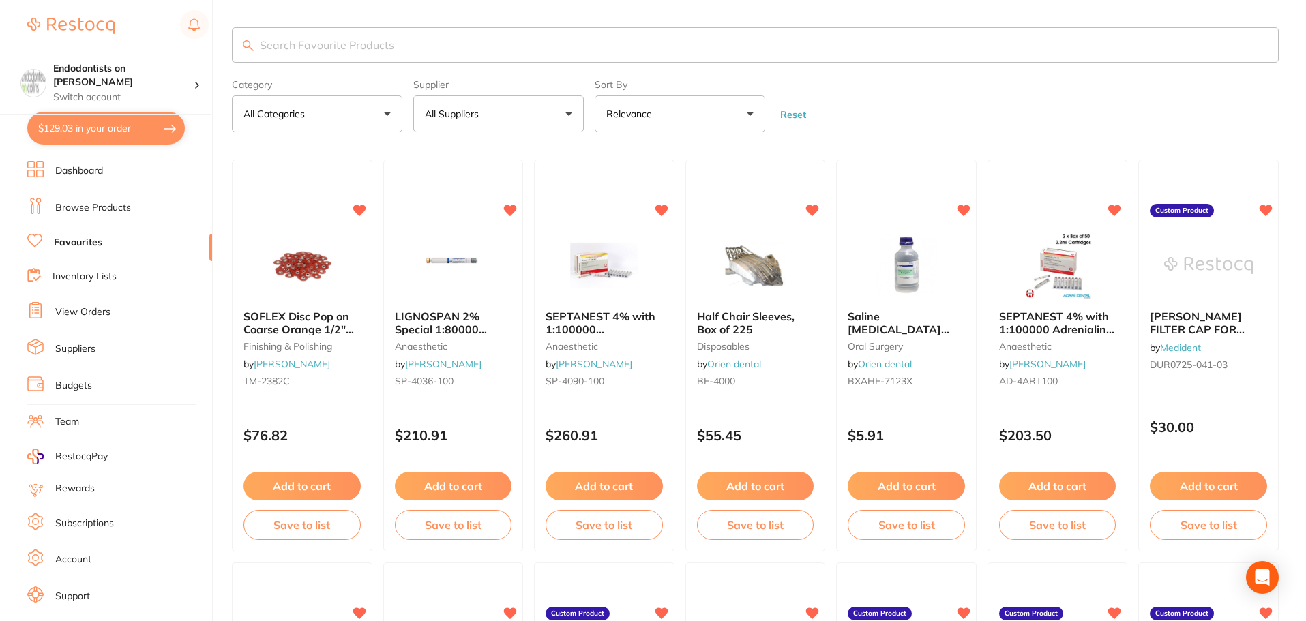
click at [269, 47] on input "search" at bounding box center [755, 44] width 1047 height 35
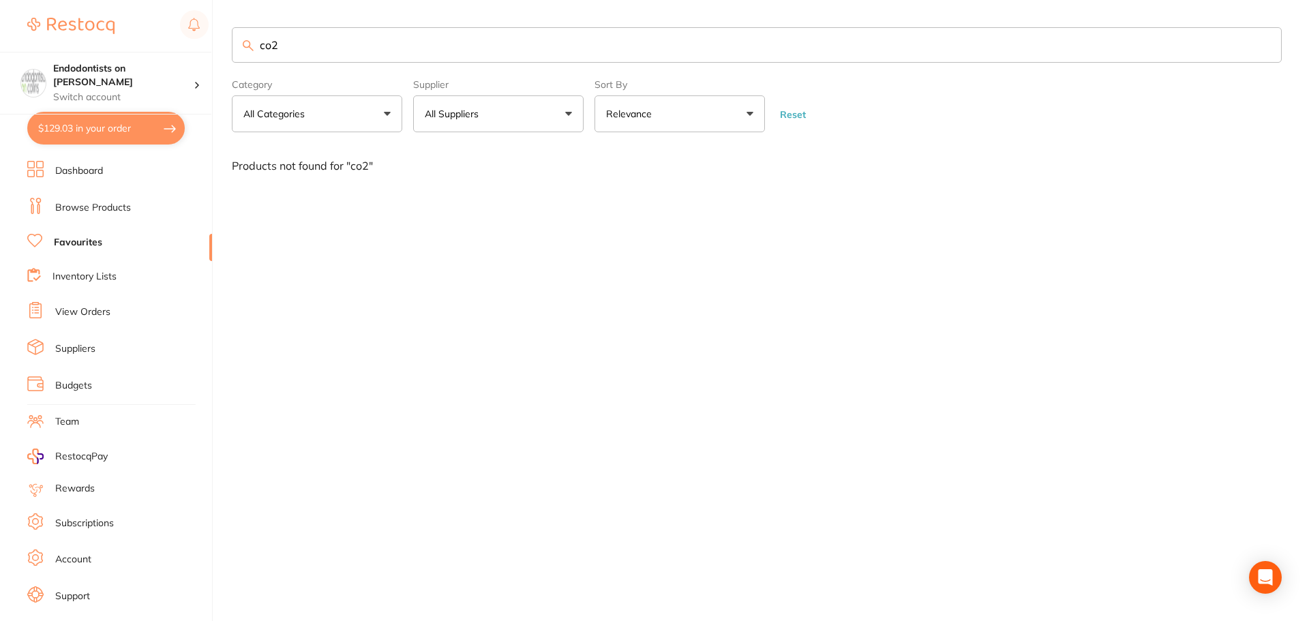
drag, startPoint x: 328, startPoint y: 46, endPoint x: 175, endPoint y: 38, distance: 152.9
click at [175, 38] on div "$129.03 Endodontists on [PERSON_NAME] Switch account Endodontists on [PERSON_NA…" at bounding box center [654, 310] width 1309 height 621
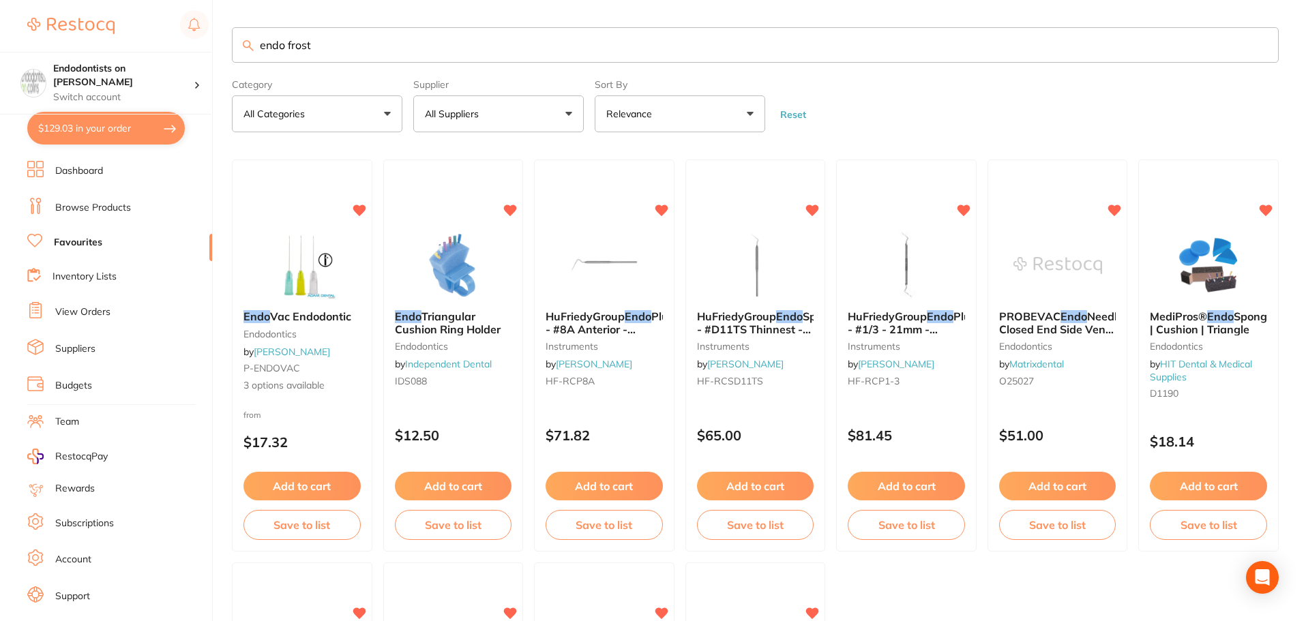
drag, startPoint x: 334, startPoint y: 50, endPoint x: 8, endPoint y: 17, distance: 327.6
click at [8, 17] on div "$129.03 Endodontists on [PERSON_NAME] Switch account Endodontists on [PERSON_NA…" at bounding box center [653, 310] width 1306 height 621
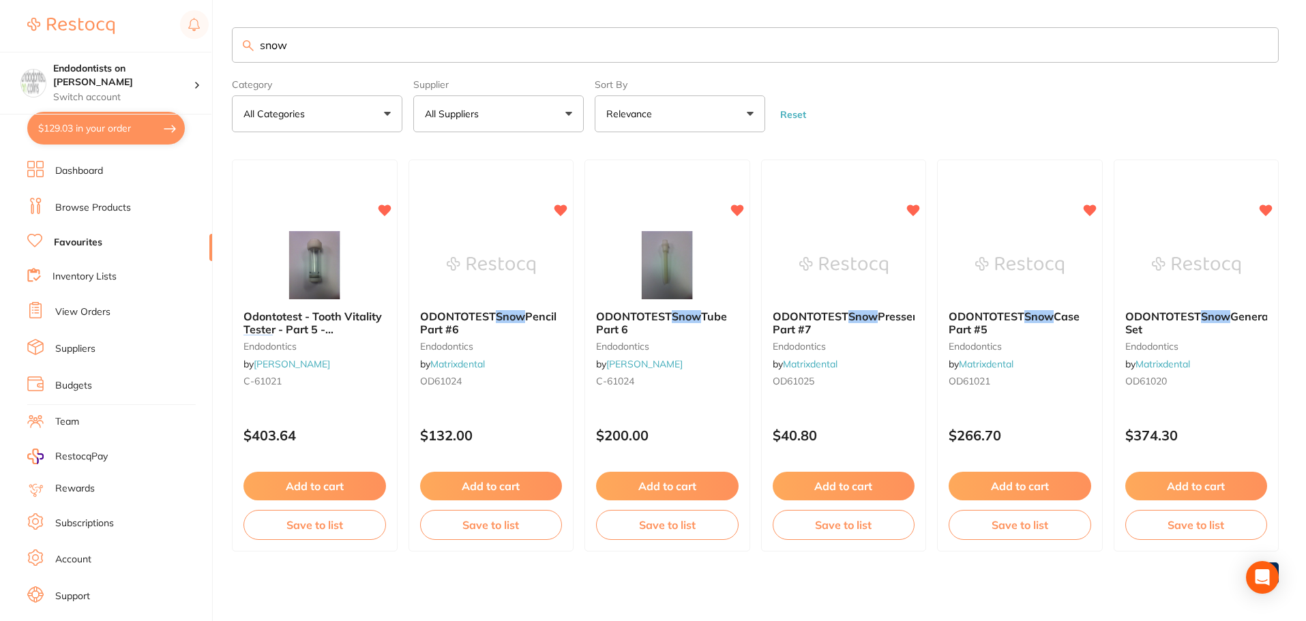
click at [652, 245] on img at bounding box center [667, 265] width 89 height 68
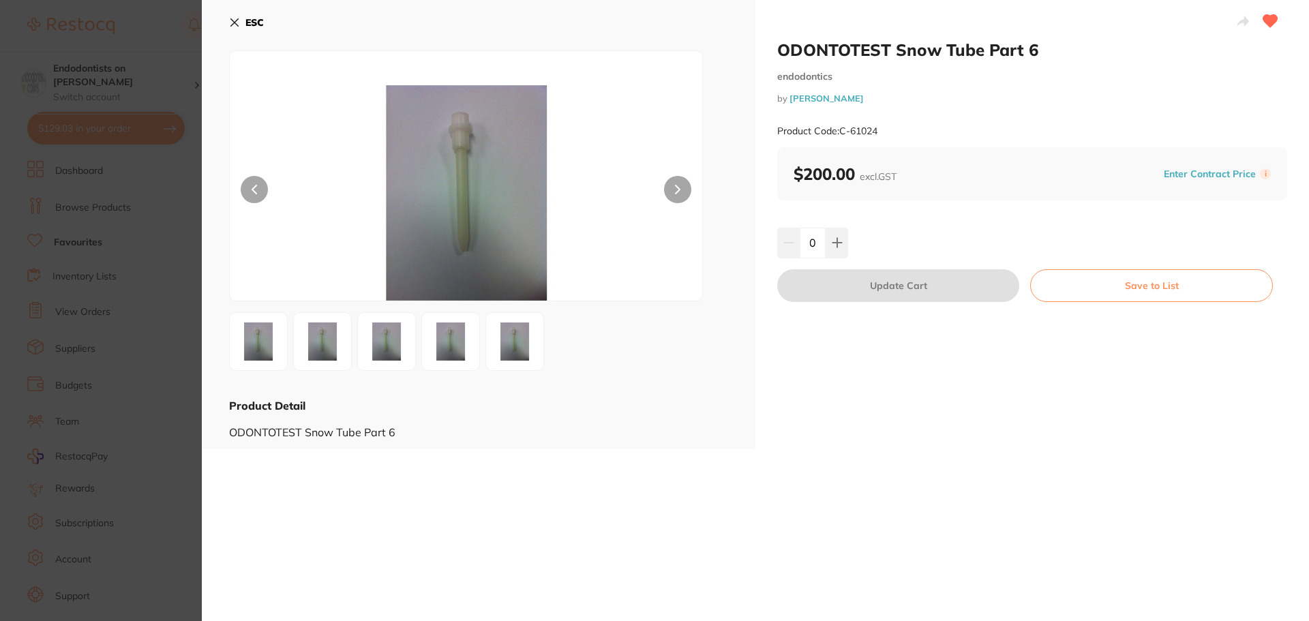
drag, startPoint x: 438, startPoint y: 337, endPoint x: 589, endPoint y: 266, distance: 166.6
click at [440, 337] on img at bounding box center [450, 341] width 49 height 49
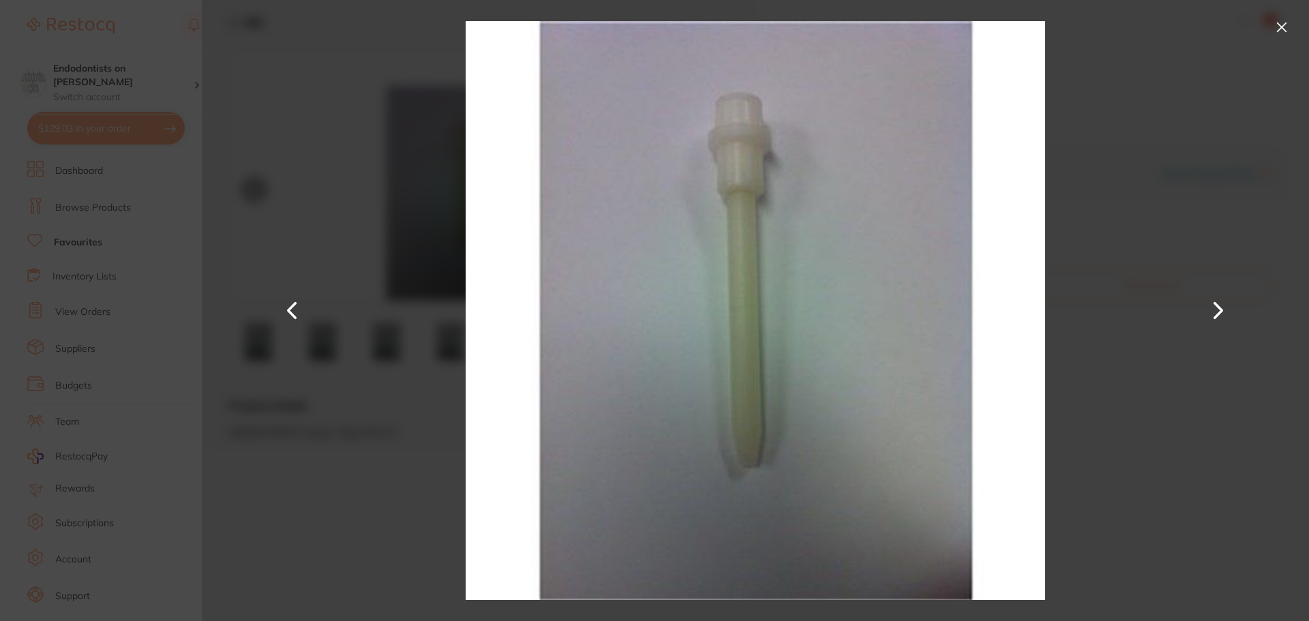
drag, startPoint x: 1283, startPoint y: 29, endPoint x: 1265, endPoint y: 33, distance: 18.1
click at [652, 31] on button at bounding box center [1282, 27] width 22 height 22
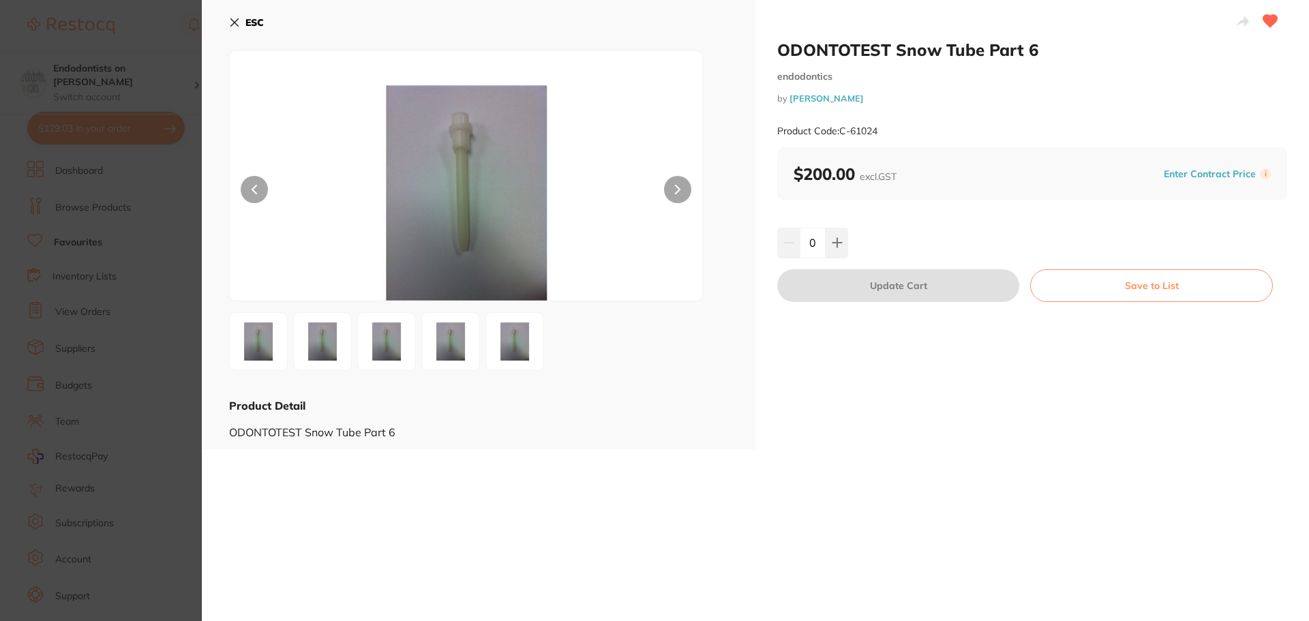
click at [146, 252] on section "ODONTOTEST Snow Tube Part 6 endodontics by [PERSON_NAME] Product Code: C-61024 …" at bounding box center [654, 310] width 1309 height 621
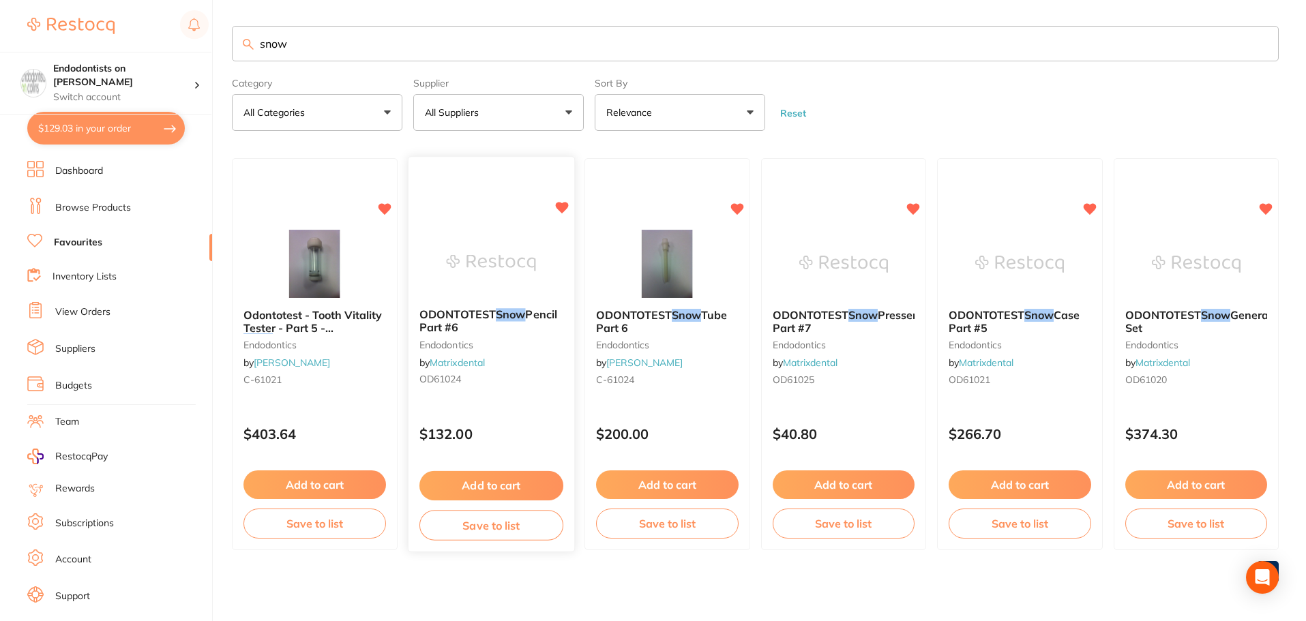
click at [518, 276] on img at bounding box center [490, 263] width 89 height 69
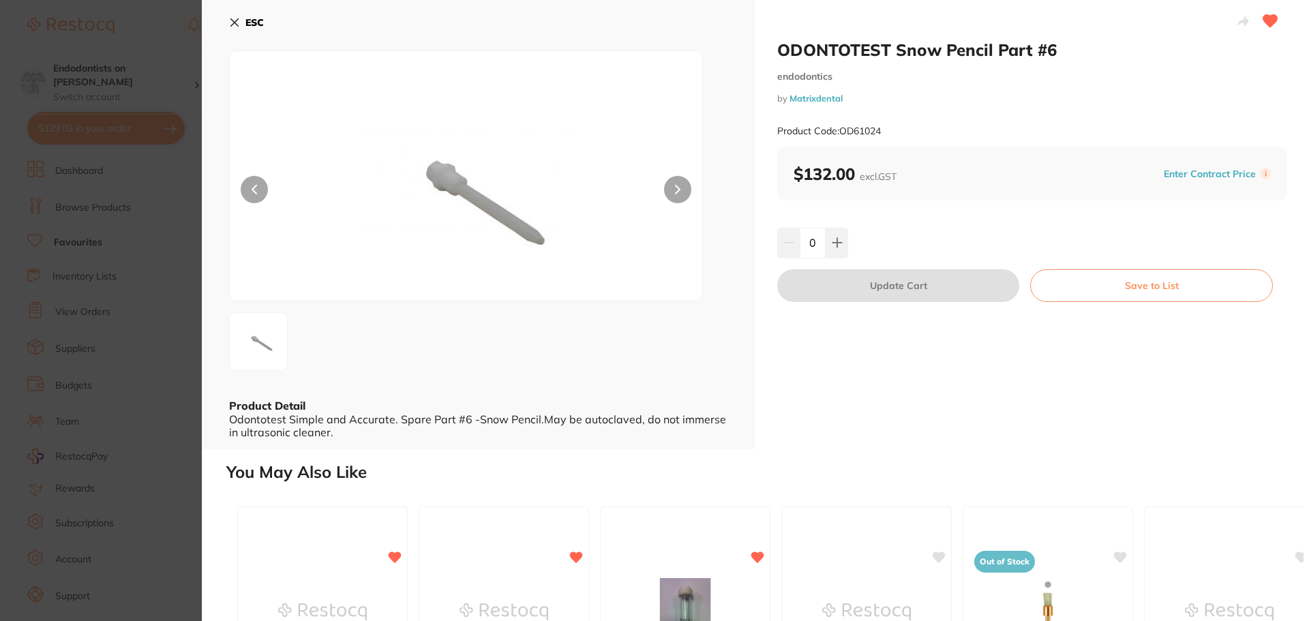
click at [652, 196] on button at bounding box center [677, 189] width 27 height 27
click at [166, 420] on section "ODONTOTEST Snow Pencil Part #6 endodontics by Matrixdental Product Code: OD6102…" at bounding box center [654, 310] width 1309 height 621
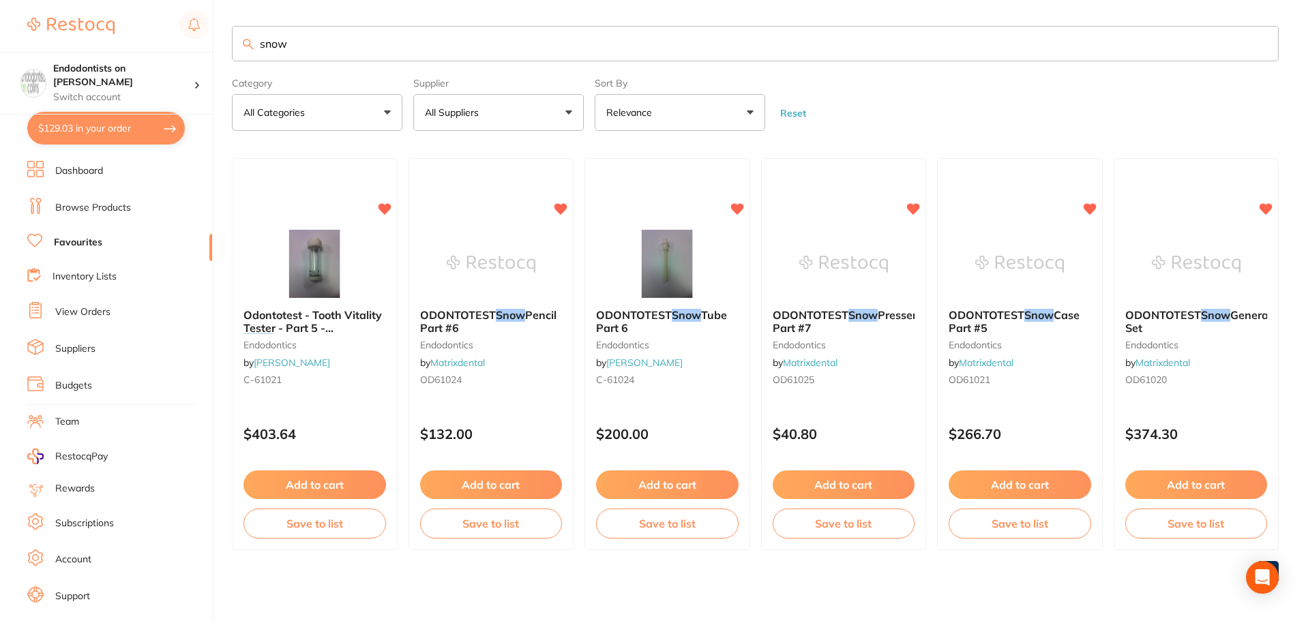
scroll to position [1, 0]
drag, startPoint x: 269, startPoint y: 55, endPoint x: 231, endPoint y: 54, distance: 37.5
click at [237, 52] on input "snow" at bounding box center [755, 43] width 1047 height 35
type input "FG1931"
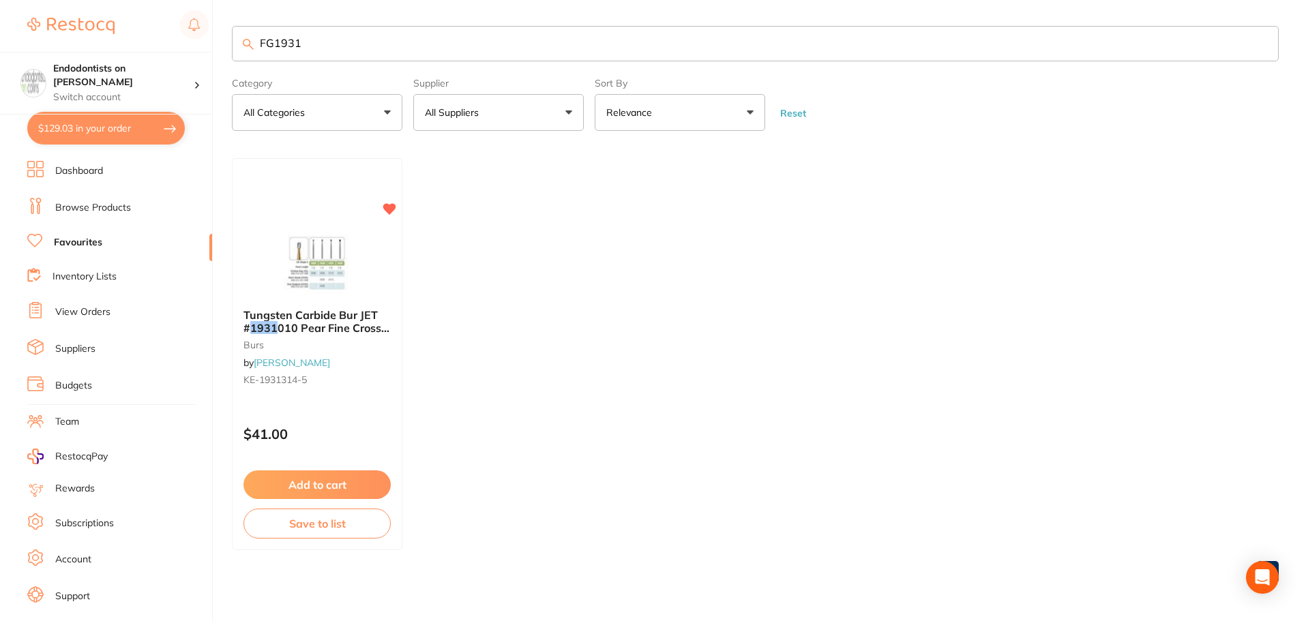
scroll to position [0, 0]
click at [340, 476] on button "Add to cart" at bounding box center [316, 485] width 147 height 29
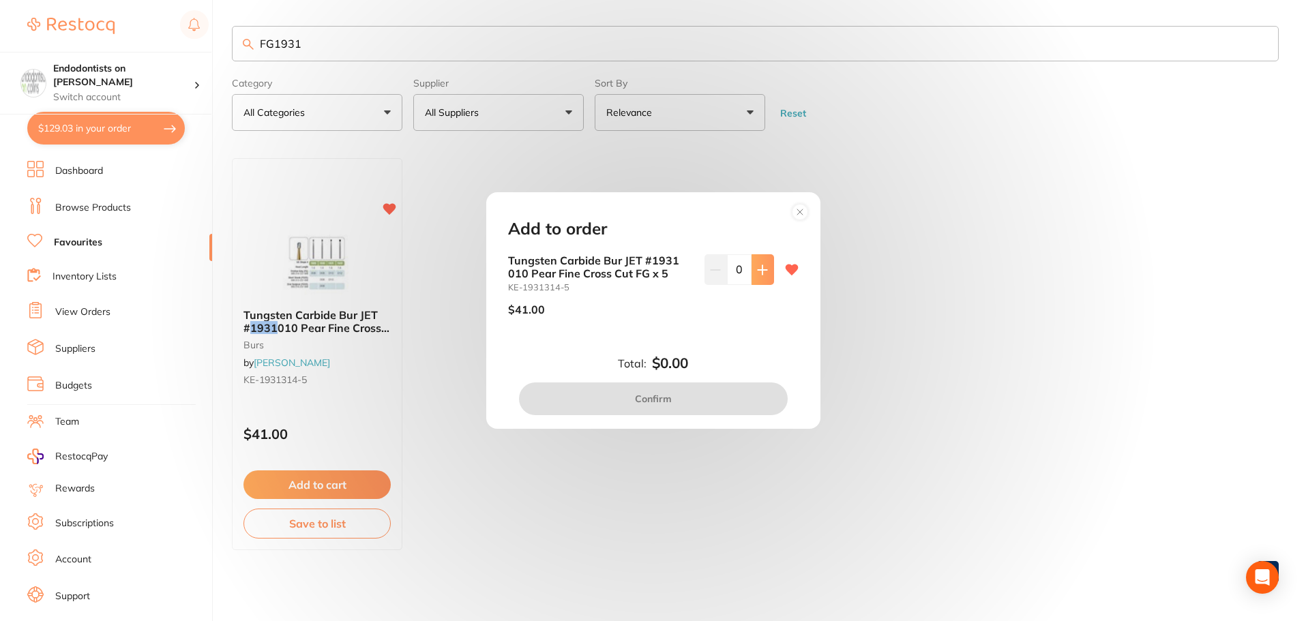
click at [652, 267] on icon at bounding box center [762, 270] width 11 height 11
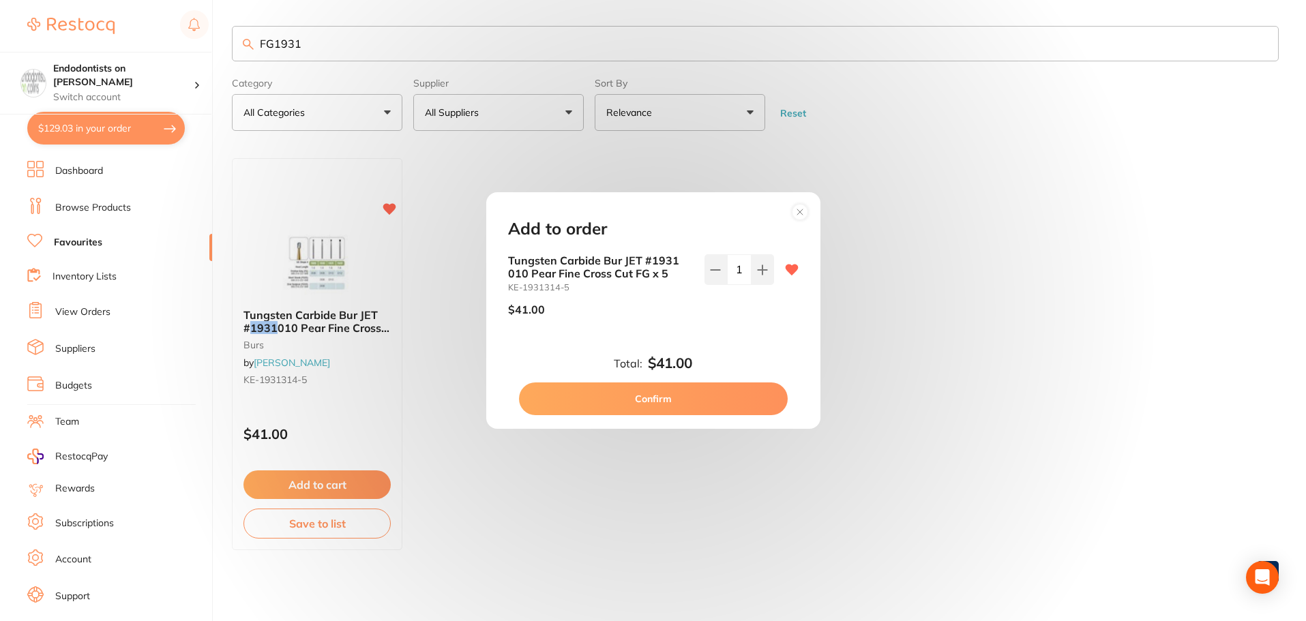
drag, startPoint x: 758, startPoint y: 273, endPoint x: 708, endPoint y: 391, distance: 128.9
click at [652, 278] on button at bounding box center [763, 269] width 23 height 30
type input "2"
click at [652, 400] on button "Confirm" at bounding box center [653, 399] width 269 height 33
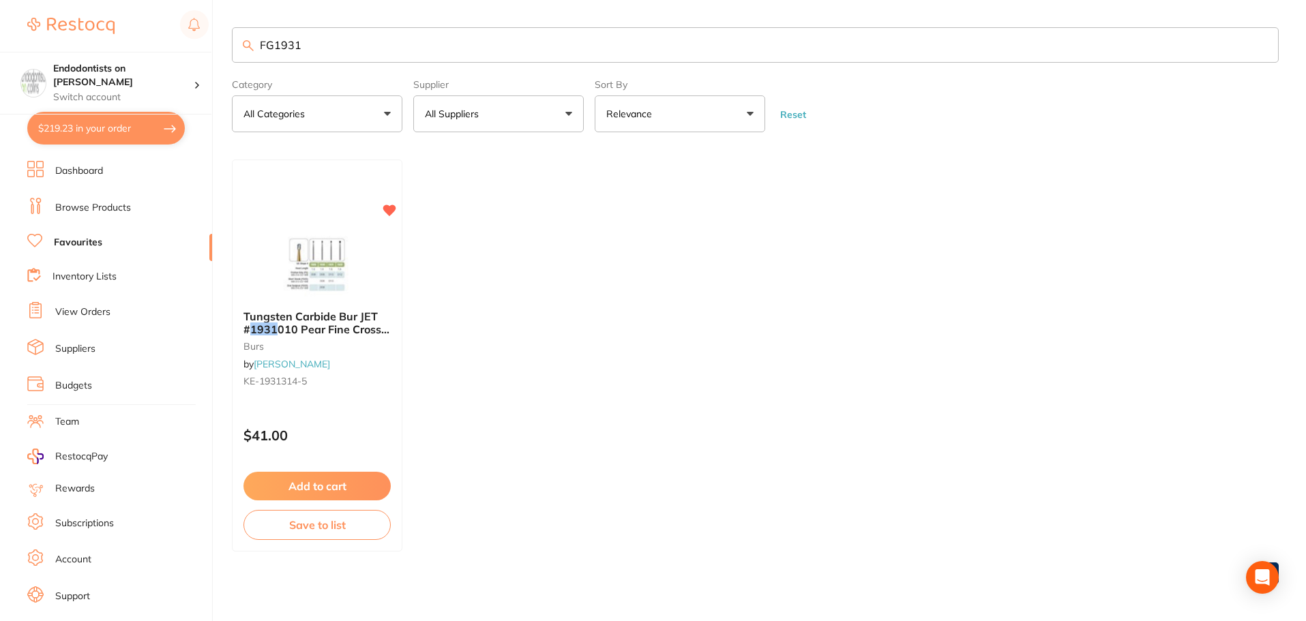
drag, startPoint x: 318, startPoint y: 42, endPoint x: 44, endPoint y: -3, distance: 277.8
click at [44, 0] on html "$219.23 Endodontists on [PERSON_NAME] Switch account Endodontists on [PERSON_NA…" at bounding box center [653, 310] width 1306 height 621
type input "irrigation needle"
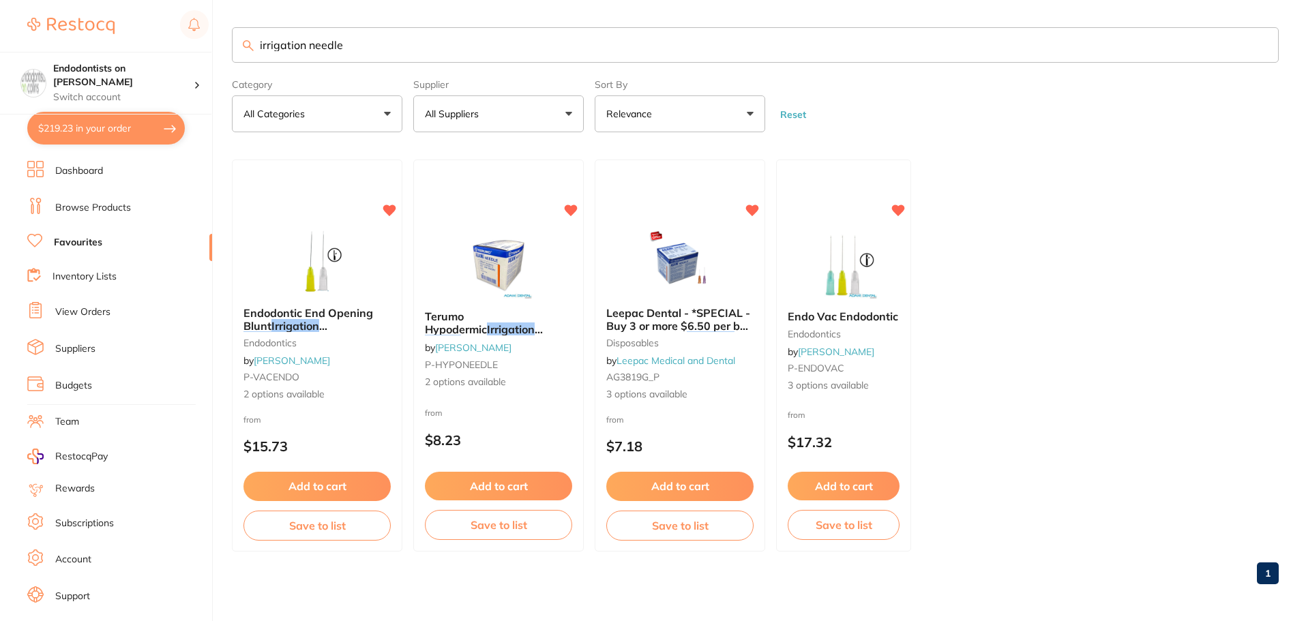
click at [366, 479] on button "Add to cart" at bounding box center [316, 486] width 147 height 29
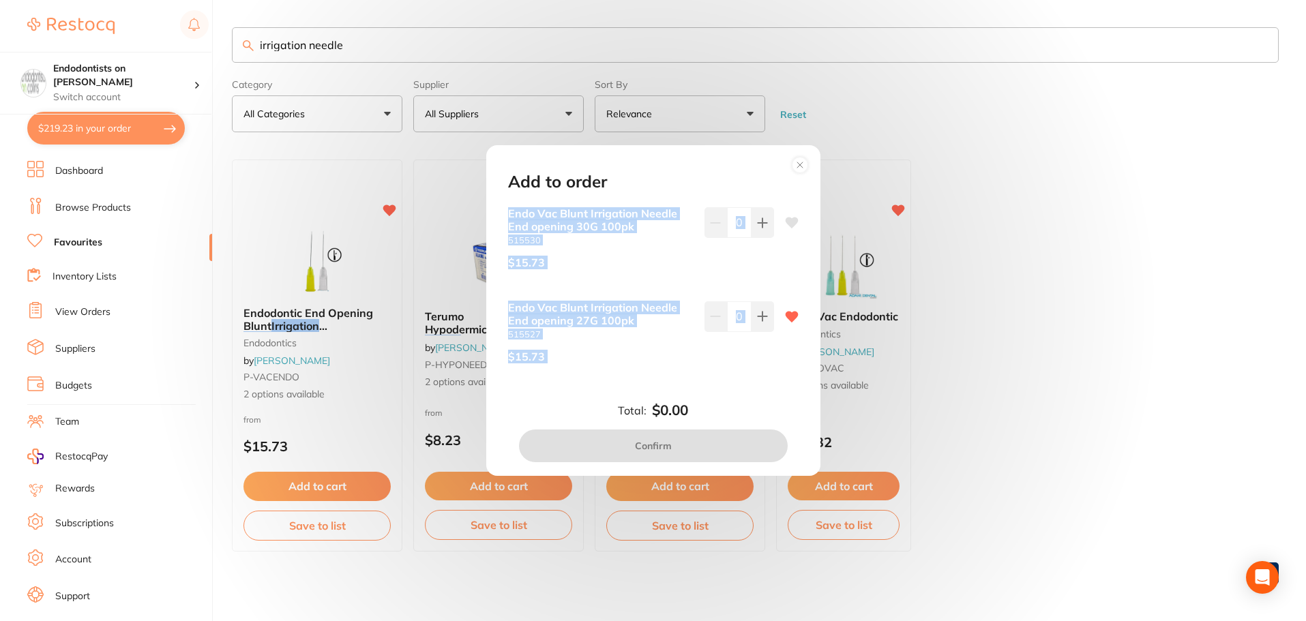
drag, startPoint x: 651, startPoint y: 181, endPoint x: 1059, endPoint y: 393, distance: 460.3
click at [652, 396] on div "Add to order Endo Vac Blunt Irrigation Needle End opening 30G 100pk 515530 $15.…" at bounding box center [653, 310] width 1306 height 621
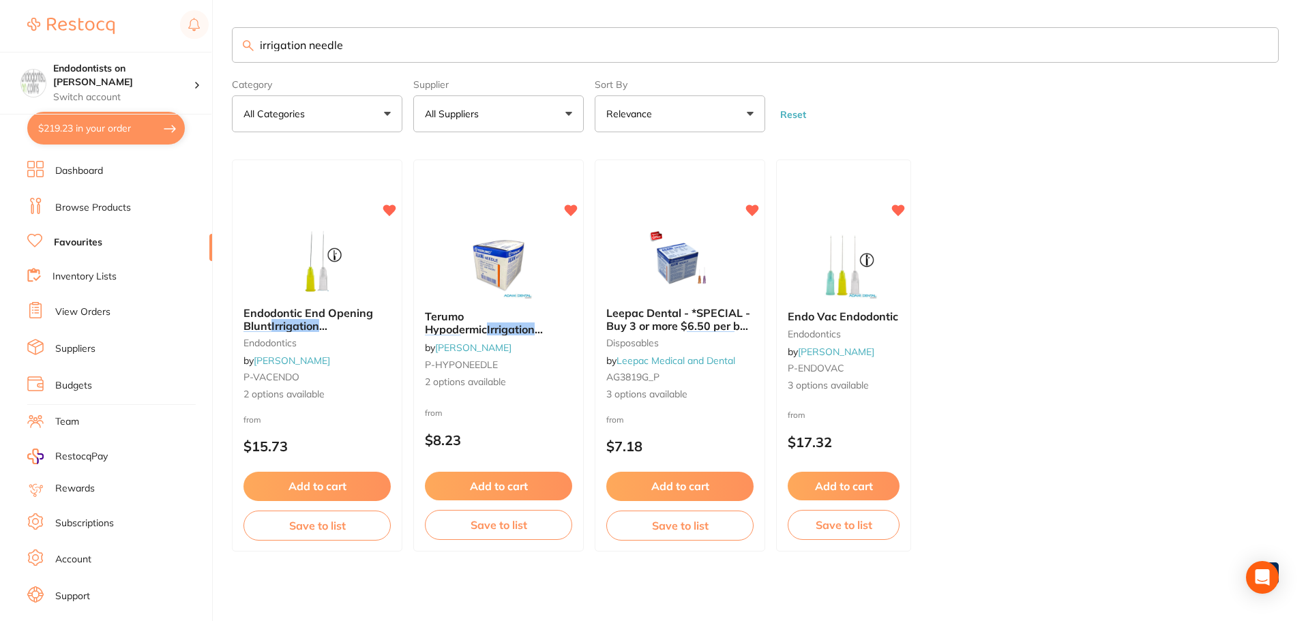
click at [326, 483] on button "Add to cart" at bounding box center [316, 486] width 147 height 29
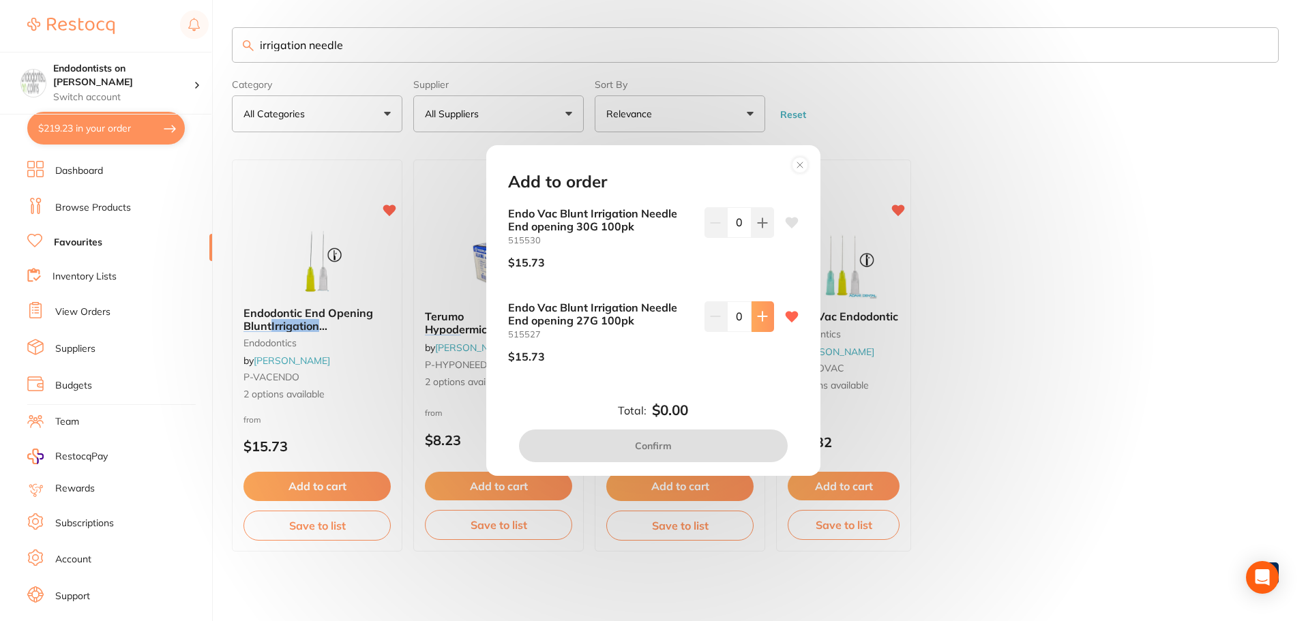
click at [652, 328] on button at bounding box center [763, 316] width 23 height 30
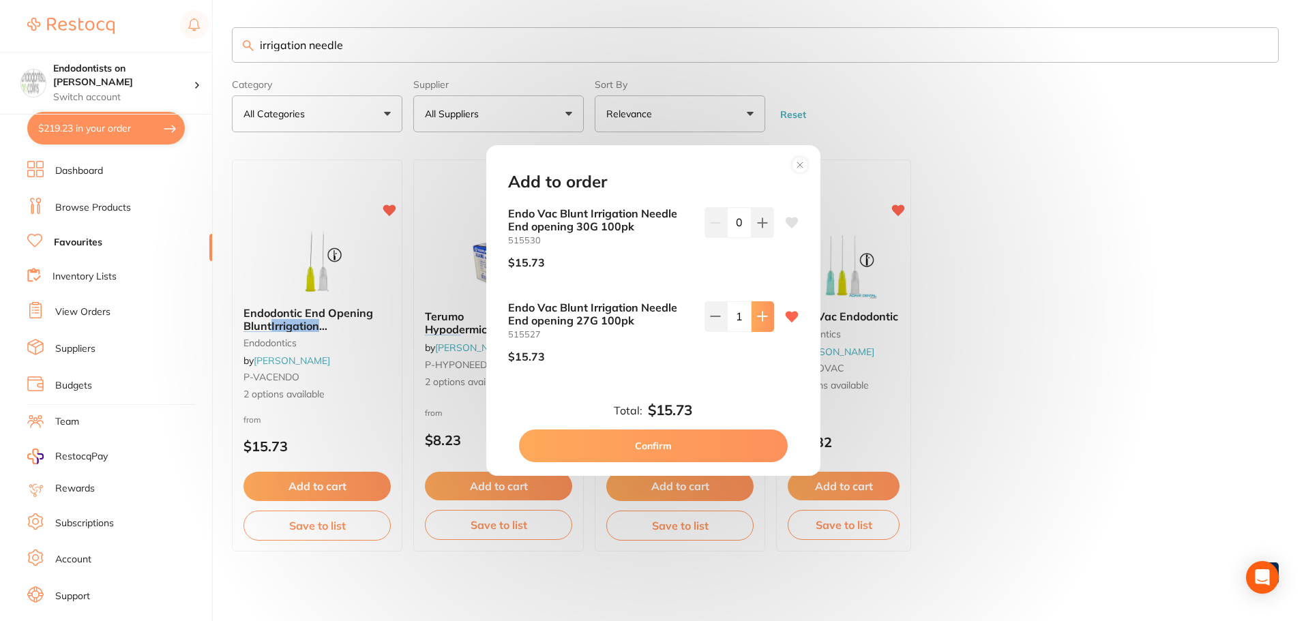
click at [652, 328] on button at bounding box center [763, 316] width 23 height 30
type input "3"
click at [652, 438] on button "Confirm" at bounding box center [653, 446] width 269 height 33
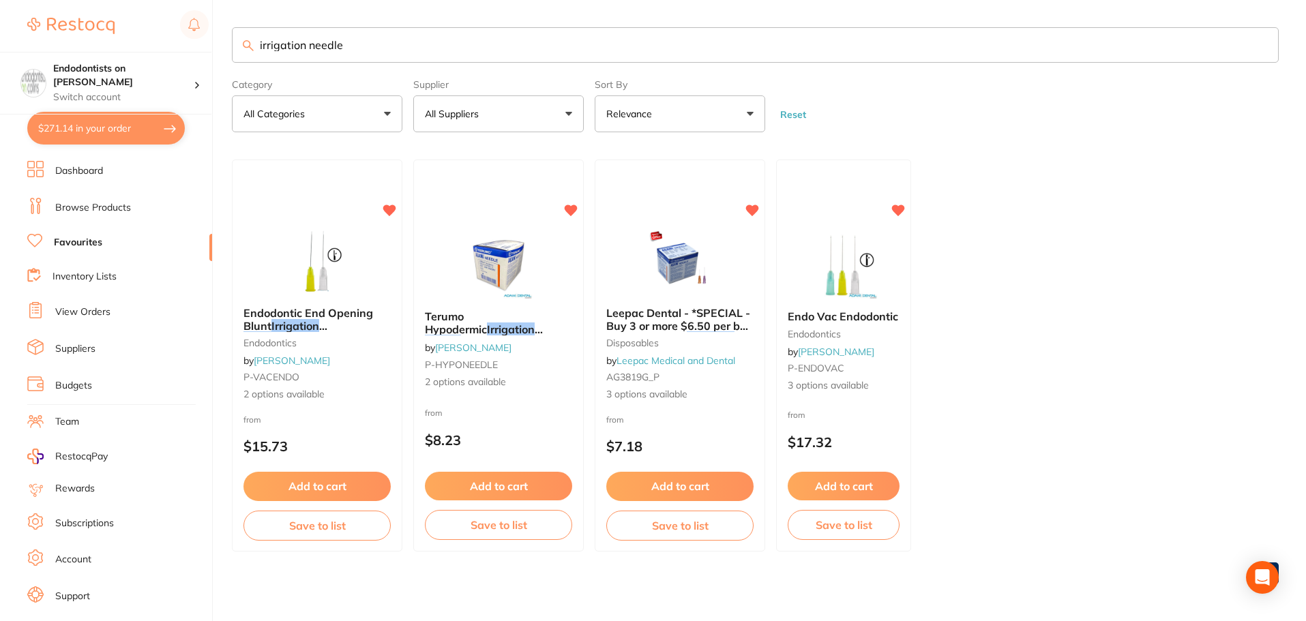
drag, startPoint x: 851, startPoint y: 461, endPoint x: 851, endPoint y: 468, distance: 7.5
click at [652, 461] on div "Add to cart Save to list" at bounding box center [844, 506] width 134 height 91
click at [652, 468] on section at bounding box center [653, 310] width 1306 height 621
click at [652, 490] on button "Add to cart" at bounding box center [844, 485] width 112 height 29
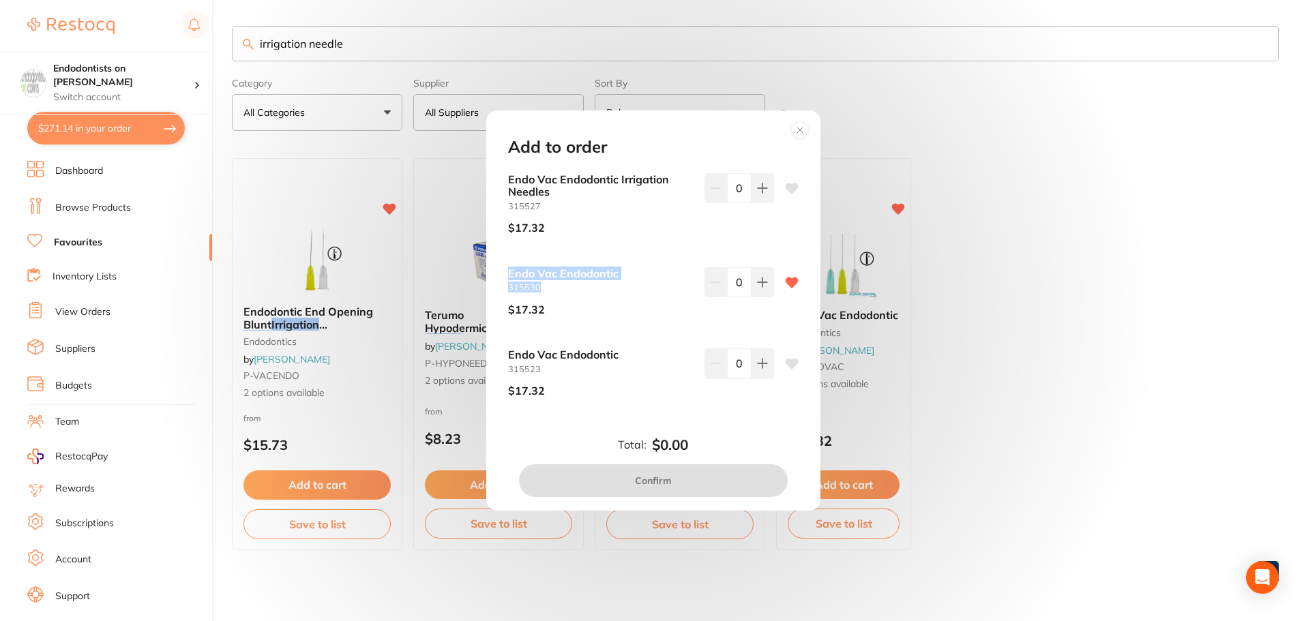
drag, startPoint x: 546, startPoint y: 285, endPoint x: 501, endPoint y: 275, distance: 46.2
click at [501, 275] on div "Endo Vac Endodontic Irrigation Needles 315527 $17.32 0 Endo Vac Endodontic 3155…" at bounding box center [653, 301] width 323 height 257
copy p "Endo Vac Endodontic 315530"
drag, startPoint x: 1112, startPoint y: 402, endPoint x: 978, endPoint y: 417, distance: 135.2
click at [652, 408] on div "Add to order Endo Vac Endodontic Irrigation Needles 315527 $17.32 0 Endo Vac En…" at bounding box center [653, 310] width 1306 height 621
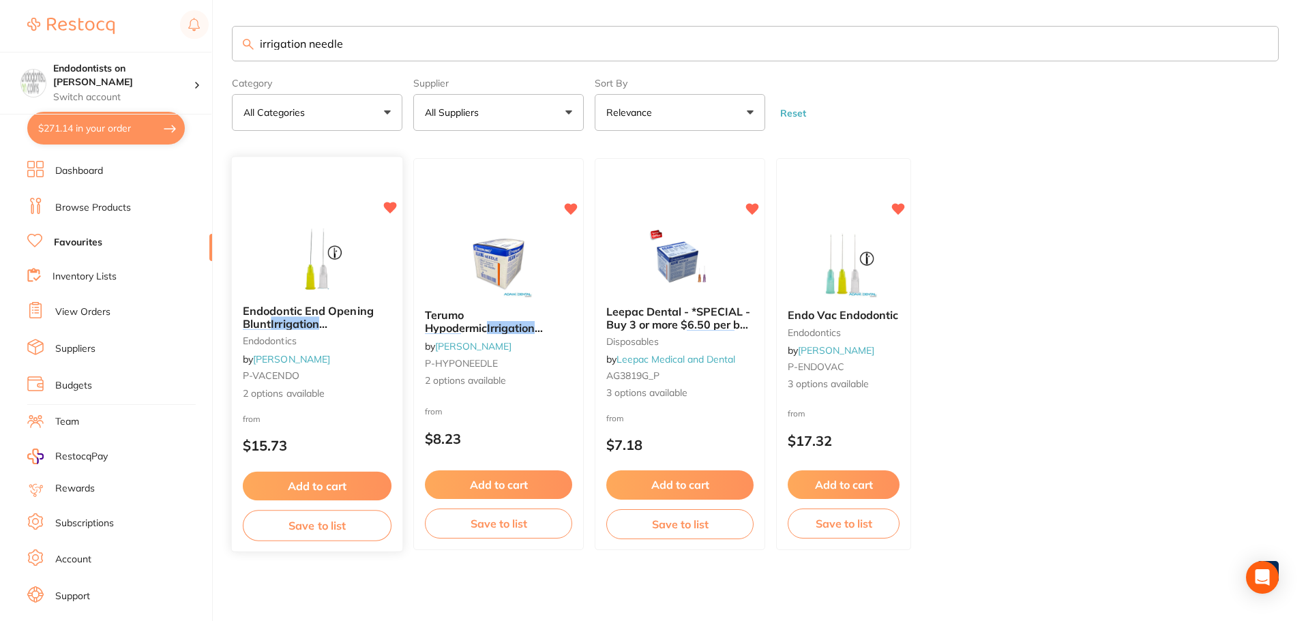
click at [309, 475] on button "Add to cart" at bounding box center [317, 486] width 149 height 29
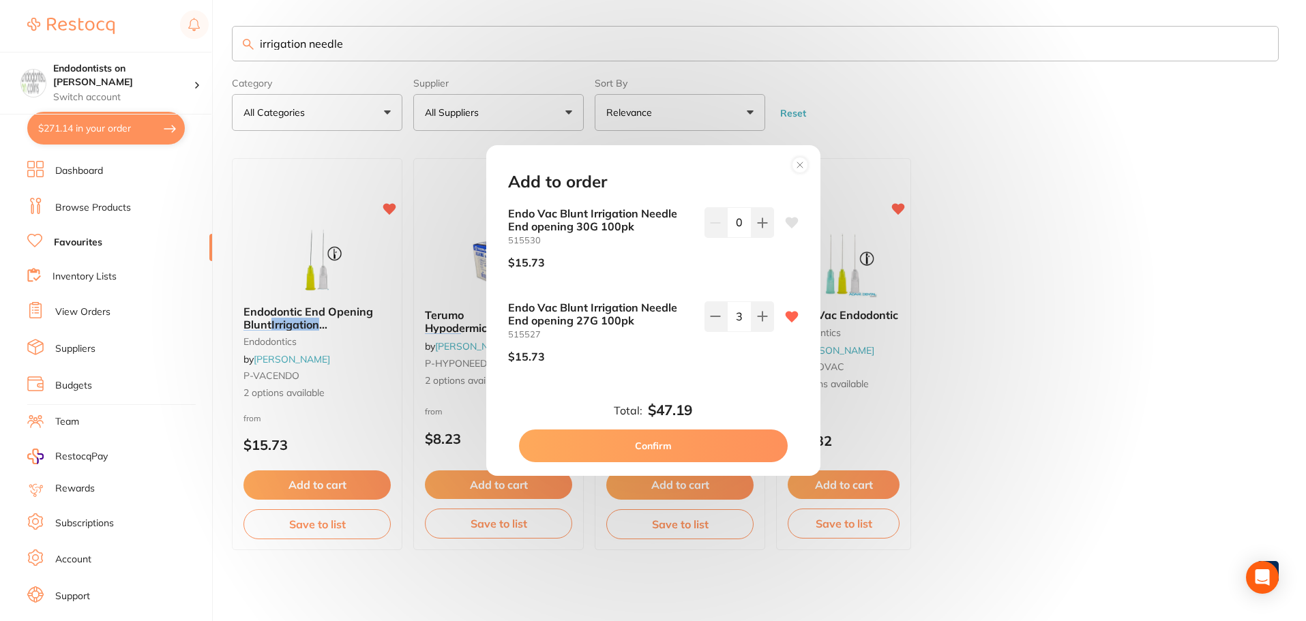
drag, startPoint x: 1180, startPoint y: 384, endPoint x: 1167, endPoint y: 386, distance: 13.1
click at [652, 385] on div "Add to order Endo Vac Blunt Irrigation Needle End opening 30G 100pk 515530 $15.…" at bounding box center [653, 310] width 1306 height 621
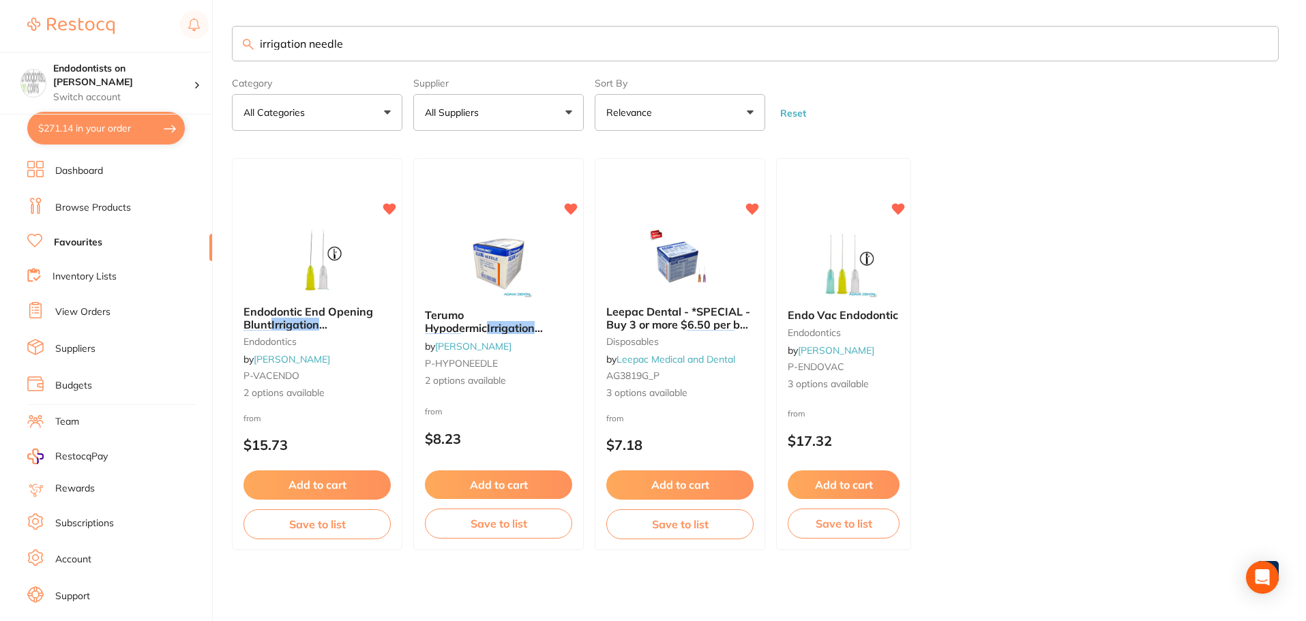
scroll to position [0, 0]
drag, startPoint x: 373, startPoint y: 53, endPoint x: 88, endPoint y: 46, distance: 285.2
click at [88, 46] on div "$271.14 Endodontists on [PERSON_NAME] Switch account Endodontists on [PERSON_NA…" at bounding box center [653, 309] width 1306 height 621
type input "pathfile"
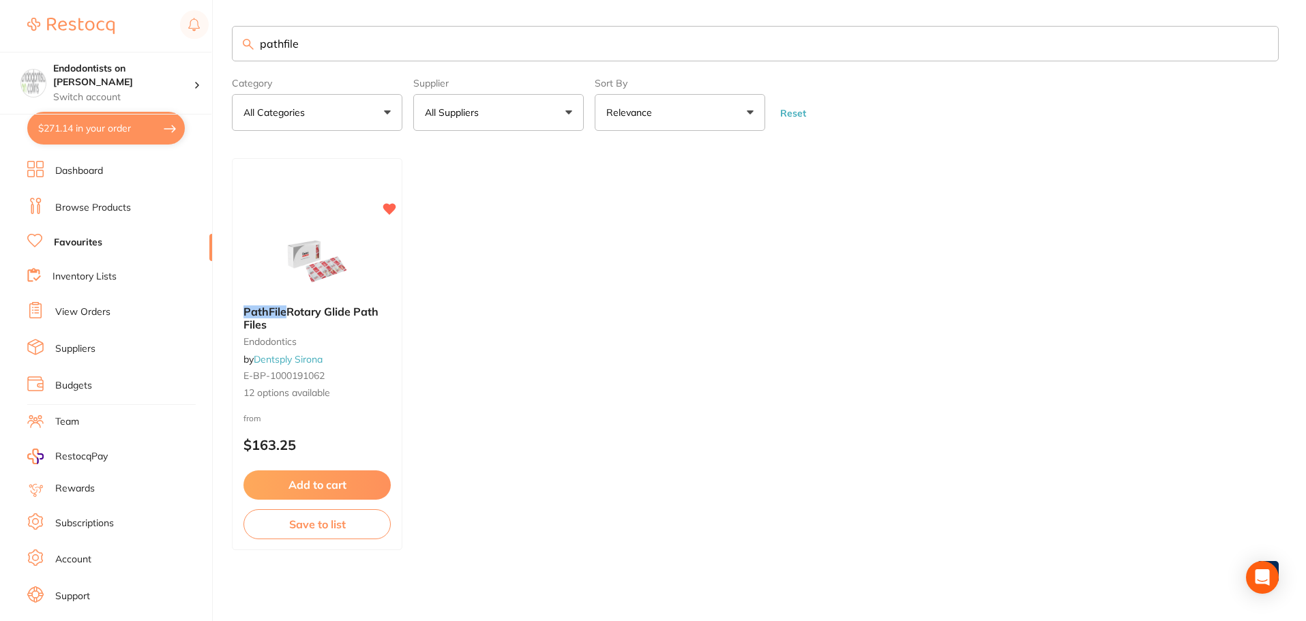
click at [370, 487] on button "Add to cart" at bounding box center [316, 485] width 147 height 29
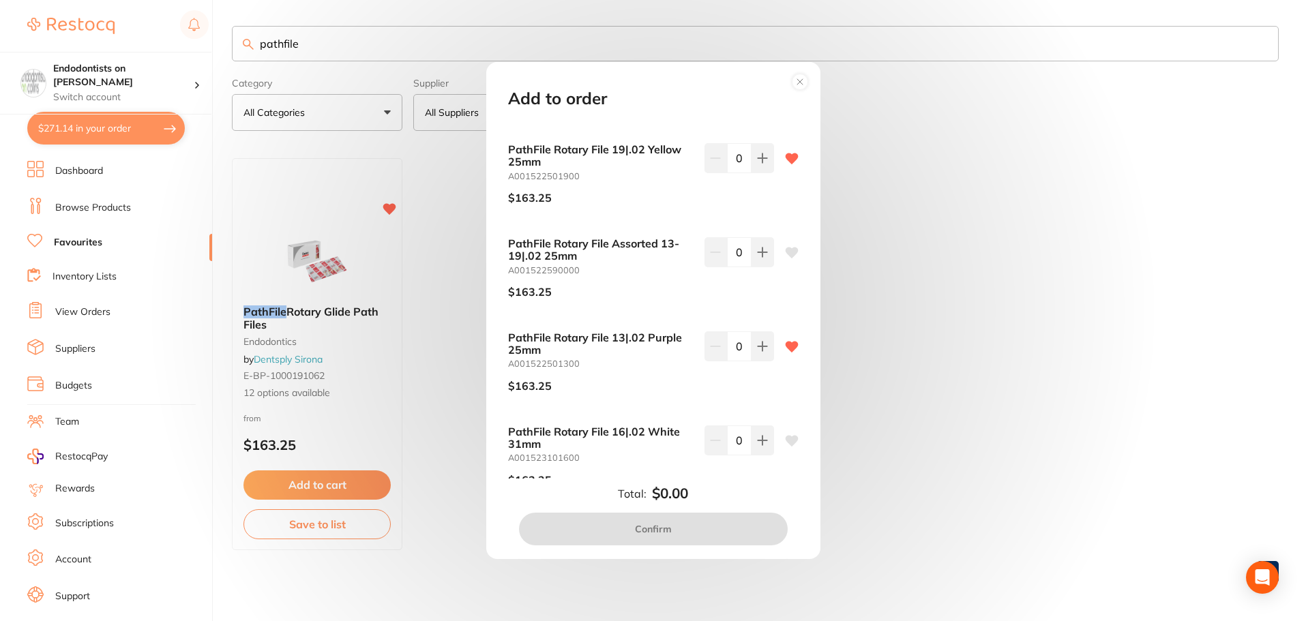
scroll to position [614, 0]
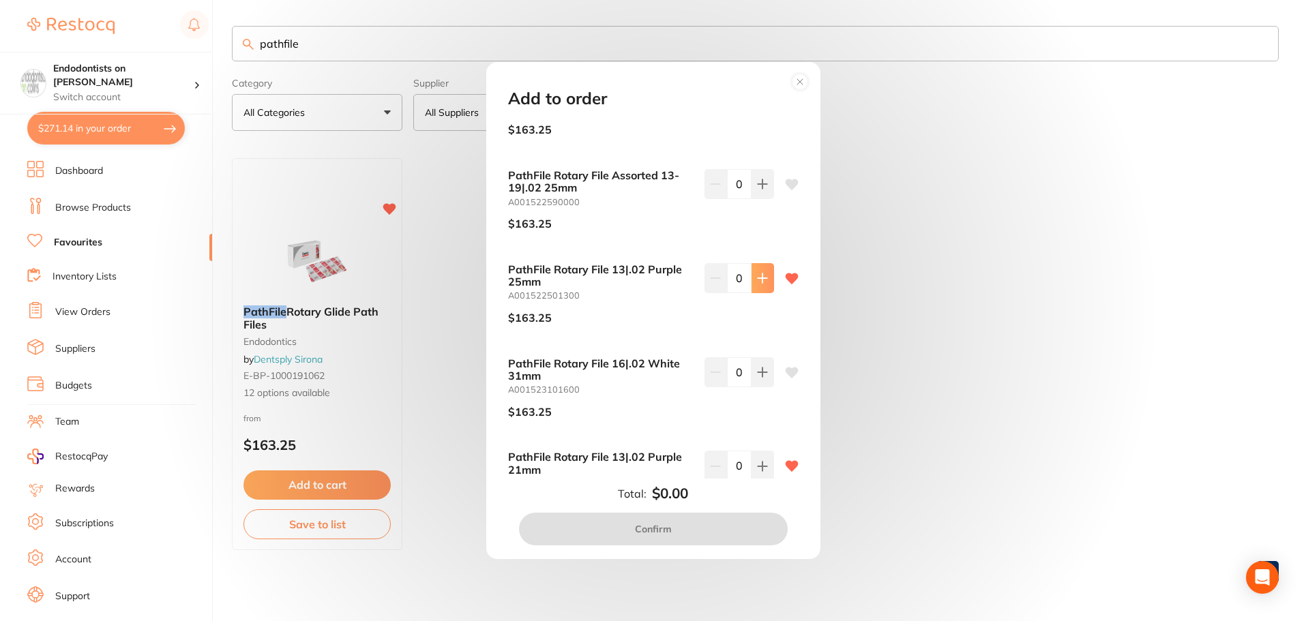
click at [652, 284] on button at bounding box center [763, 278] width 23 height 30
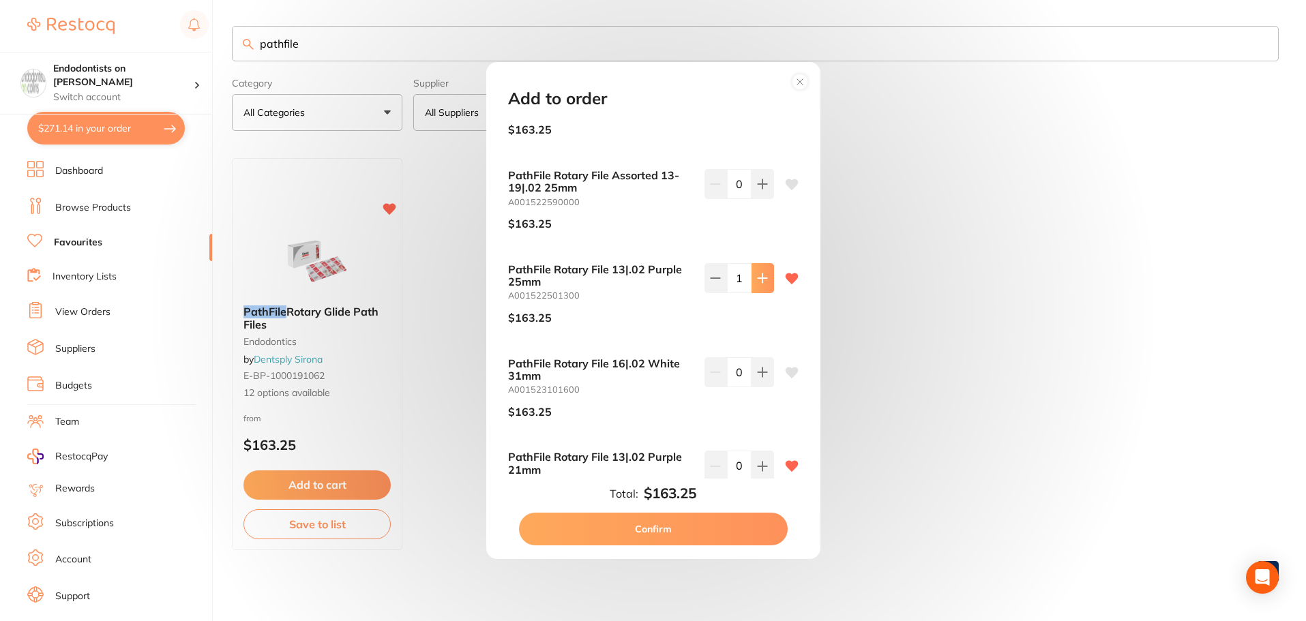
click at [652, 284] on button at bounding box center [763, 278] width 23 height 30
type input "2"
click at [641, 538] on button "Confirm" at bounding box center [653, 529] width 269 height 33
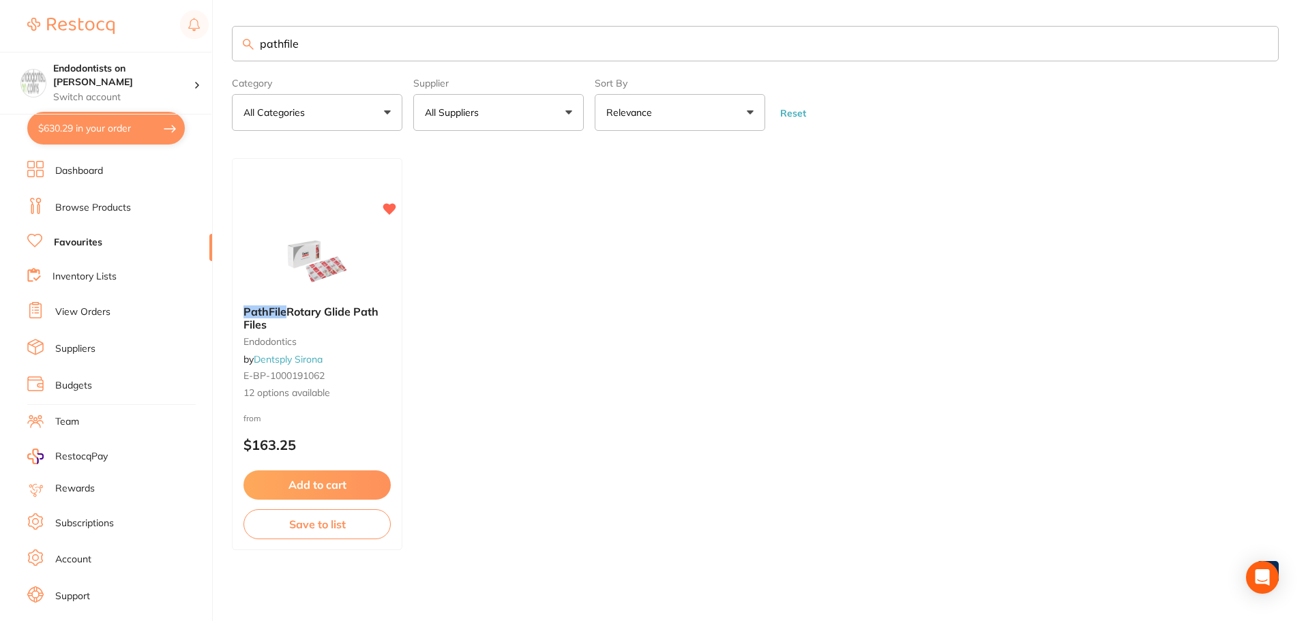
click at [652, 411] on ul "PathFile Rotary Glide Path Files endodontics by Dentsply Sirona E-BP-1000191062…" at bounding box center [755, 354] width 1047 height 392
drag, startPoint x: 21, startPoint y: 42, endPoint x: 0, endPoint y: 37, distance: 21.7
click at [0, 37] on div "$630.29 Endodontists on [PERSON_NAME] Switch account Endodontists on [PERSON_NA…" at bounding box center [653, 309] width 1306 height 621
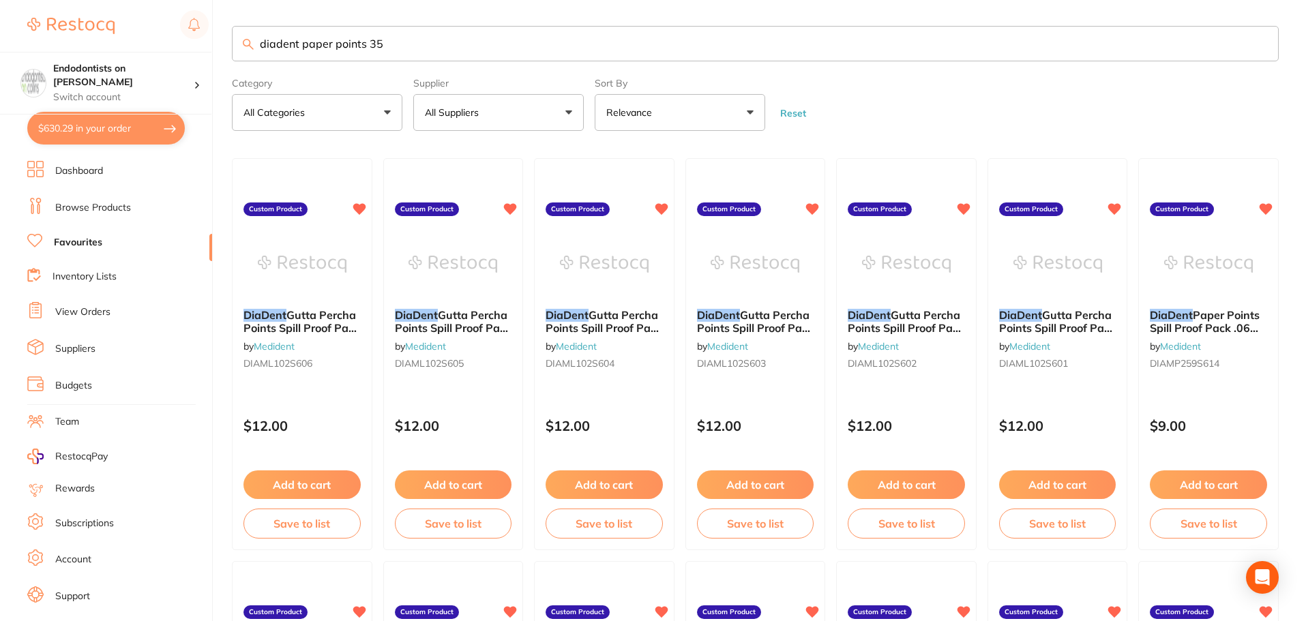
type input "diadent paper points 35"
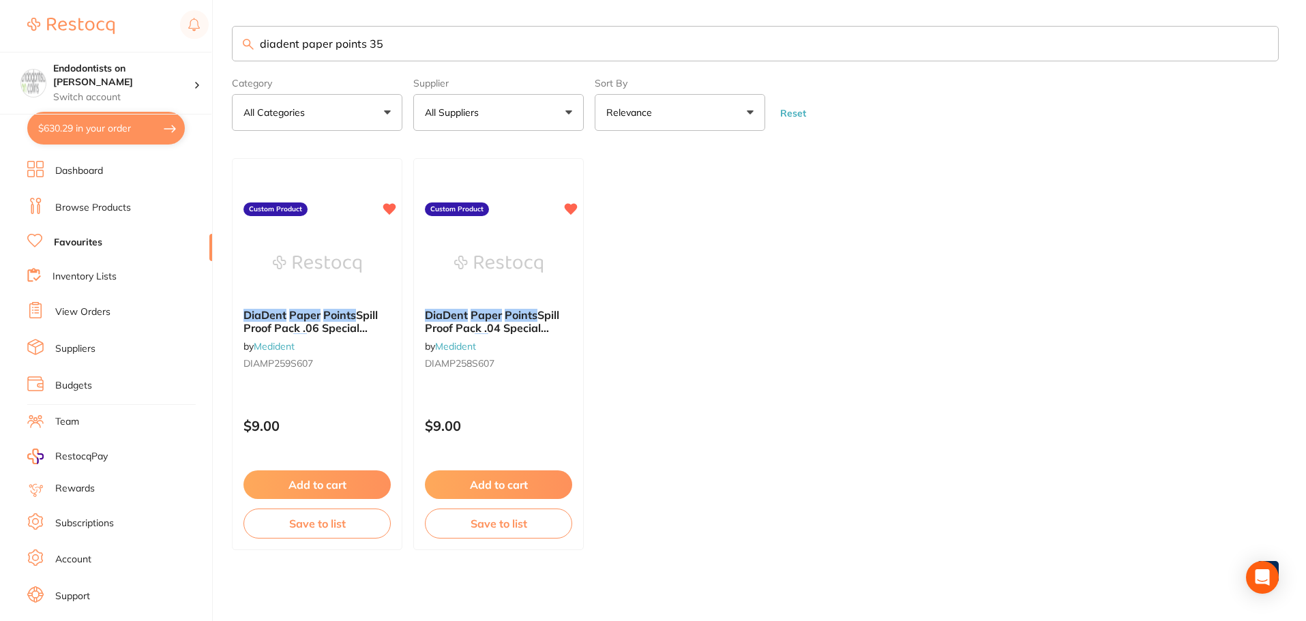
click at [526, 479] on button "Add to cart" at bounding box center [498, 485] width 147 height 29
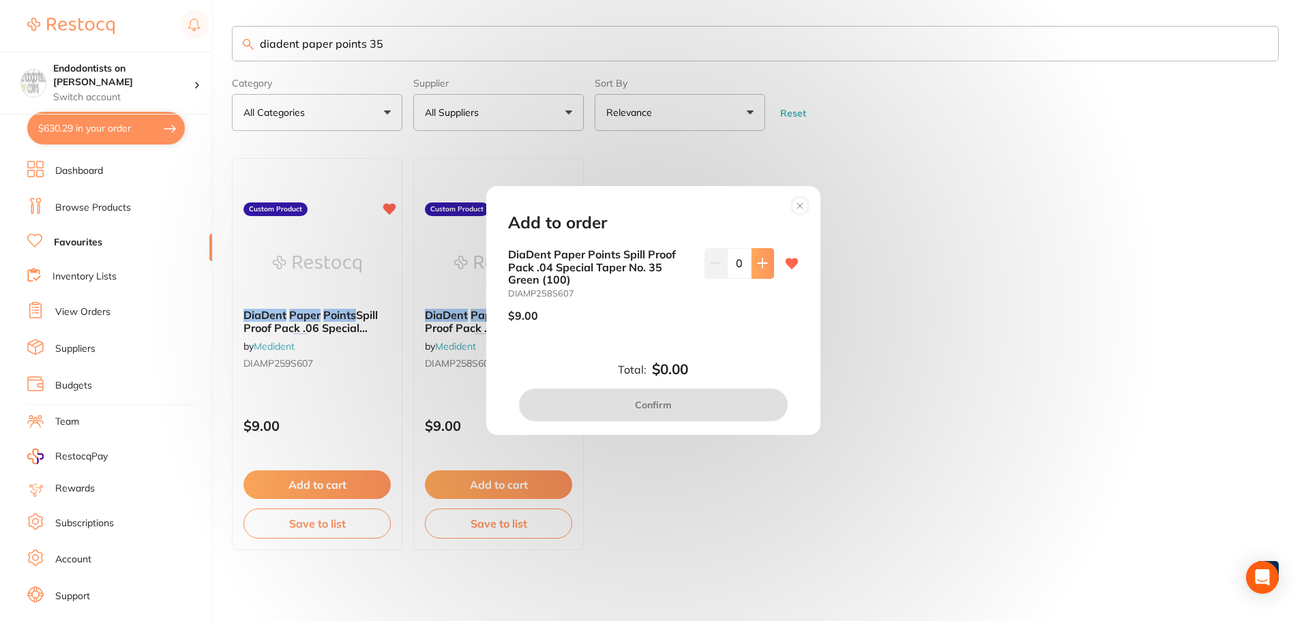
click at [652, 271] on button at bounding box center [763, 263] width 23 height 30
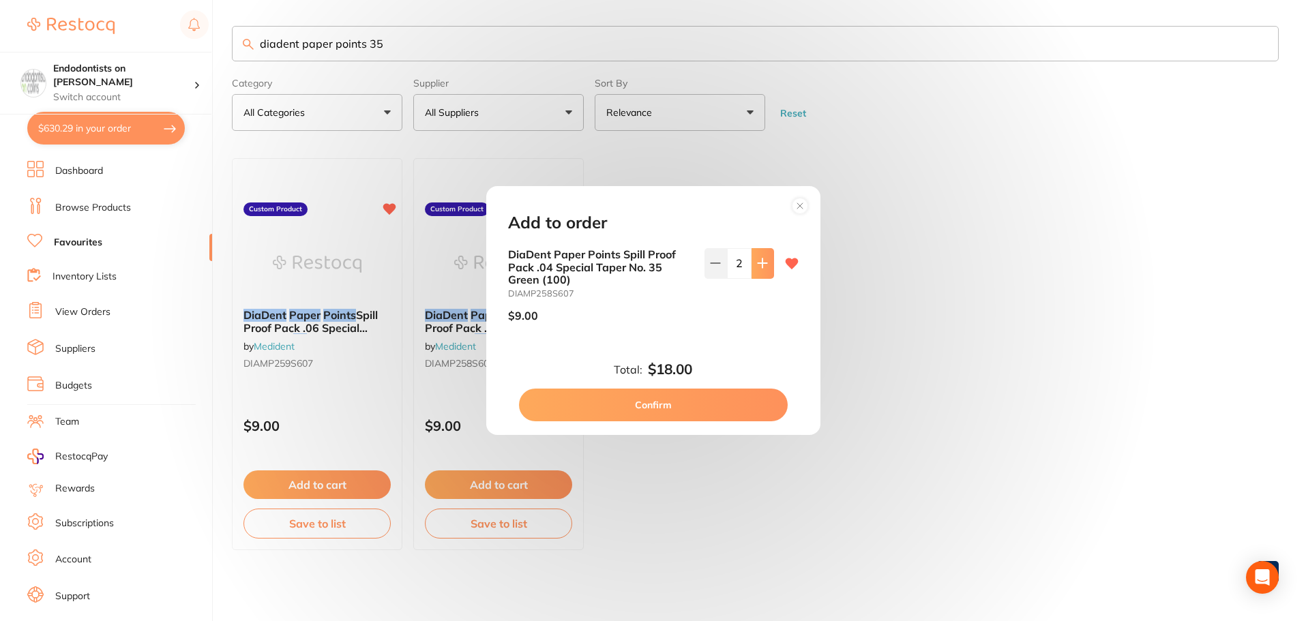
click at [652, 271] on button at bounding box center [763, 263] width 23 height 30
type input "4"
click at [652, 402] on button "Confirm" at bounding box center [653, 405] width 269 height 33
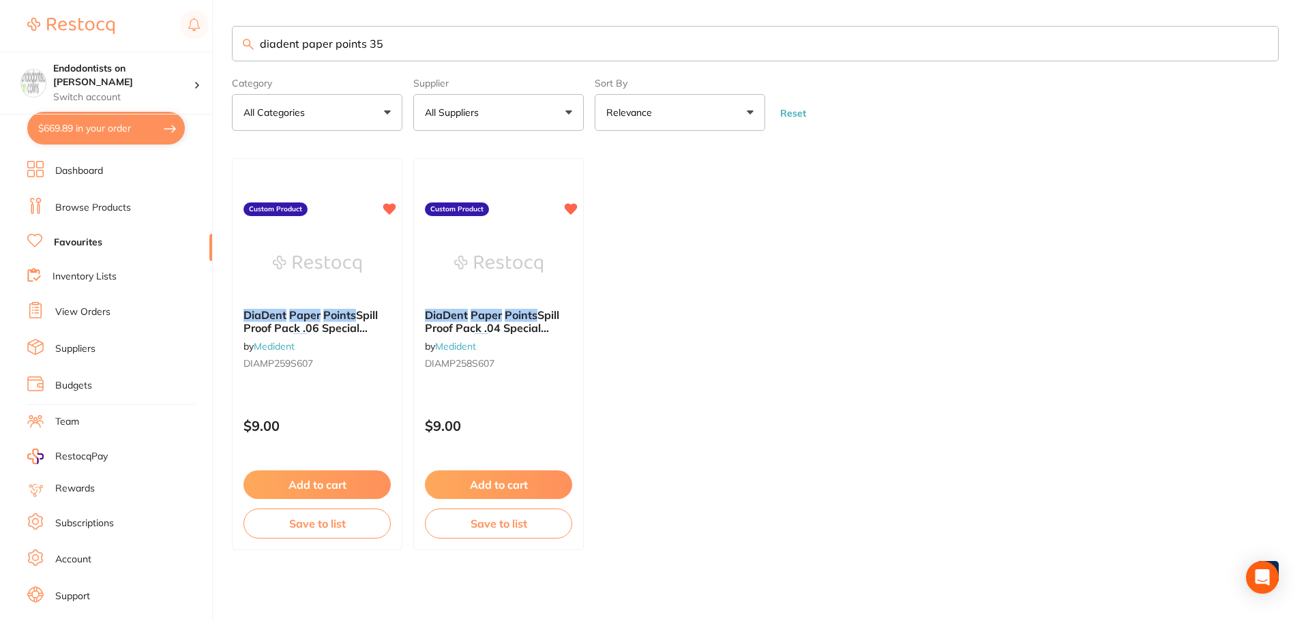
click at [383, 52] on input "diadent paper points 35" at bounding box center [755, 43] width 1047 height 35
type input "diadent paper points 45"
click at [524, 303] on div "DiaDent Paper Points Spill Proof Pack .04 Special Taper No. 45 White (100) by M…" at bounding box center [498, 341] width 169 height 87
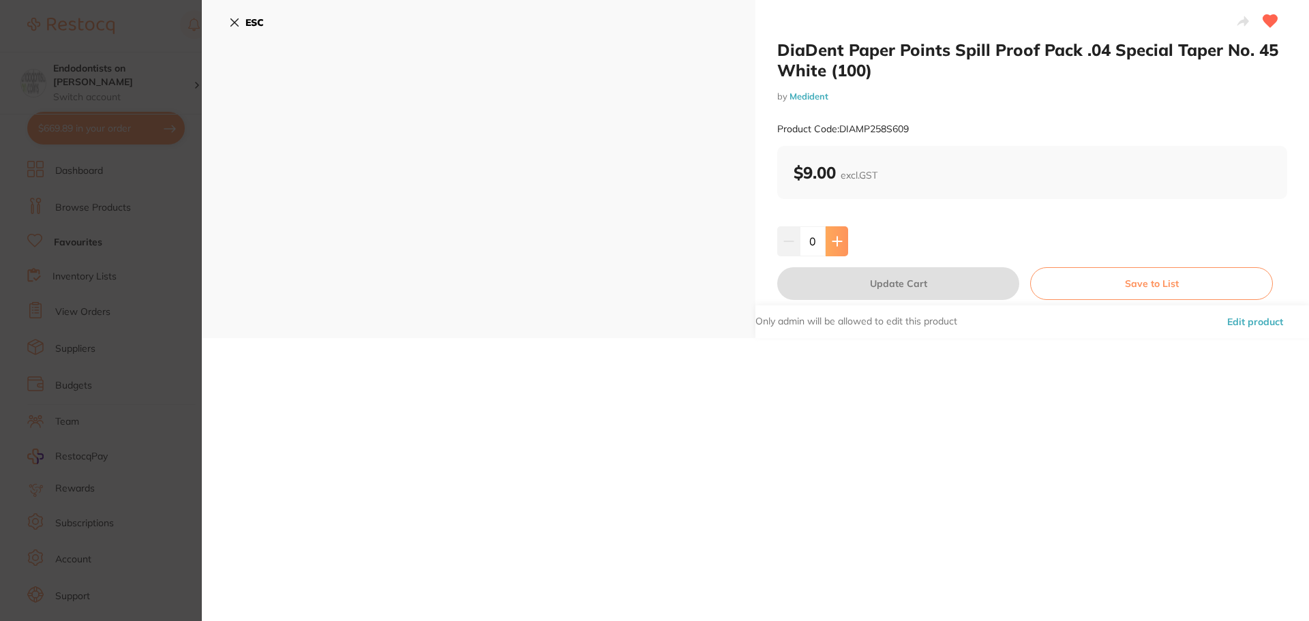
click at [652, 245] on button at bounding box center [837, 241] width 23 height 30
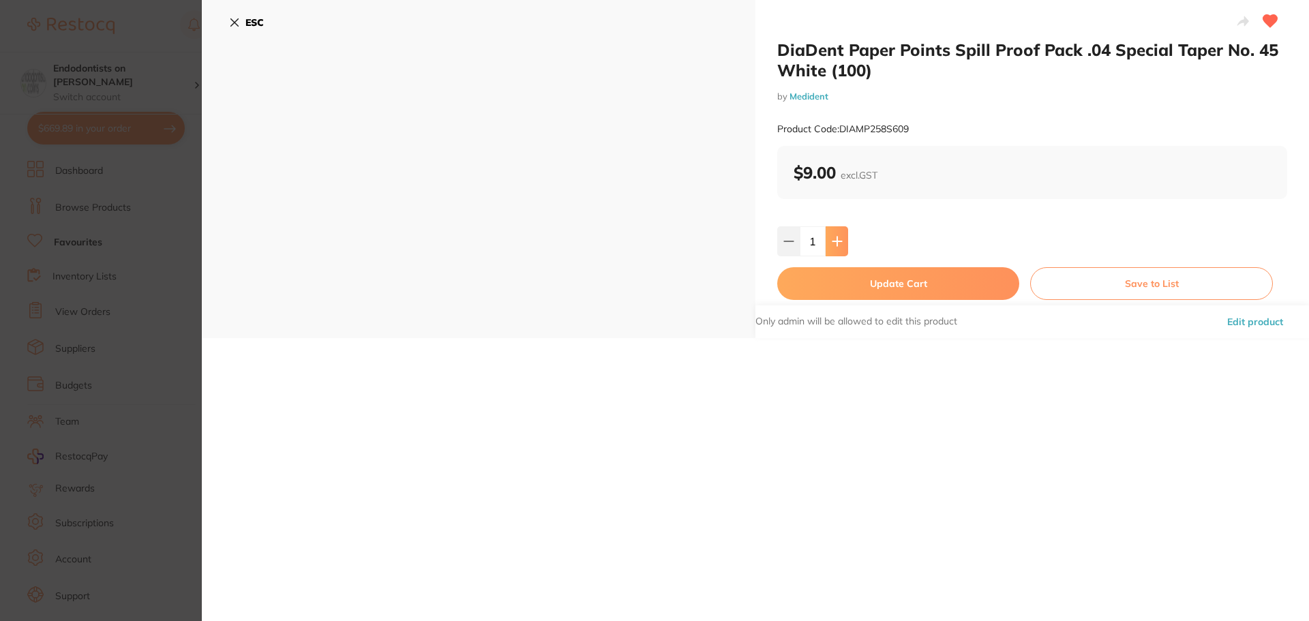
click at [652, 245] on button at bounding box center [837, 241] width 23 height 30
type input "2"
click at [652, 291] on button "Update Cart" at bounding box center [898, 283] width 242 height 33
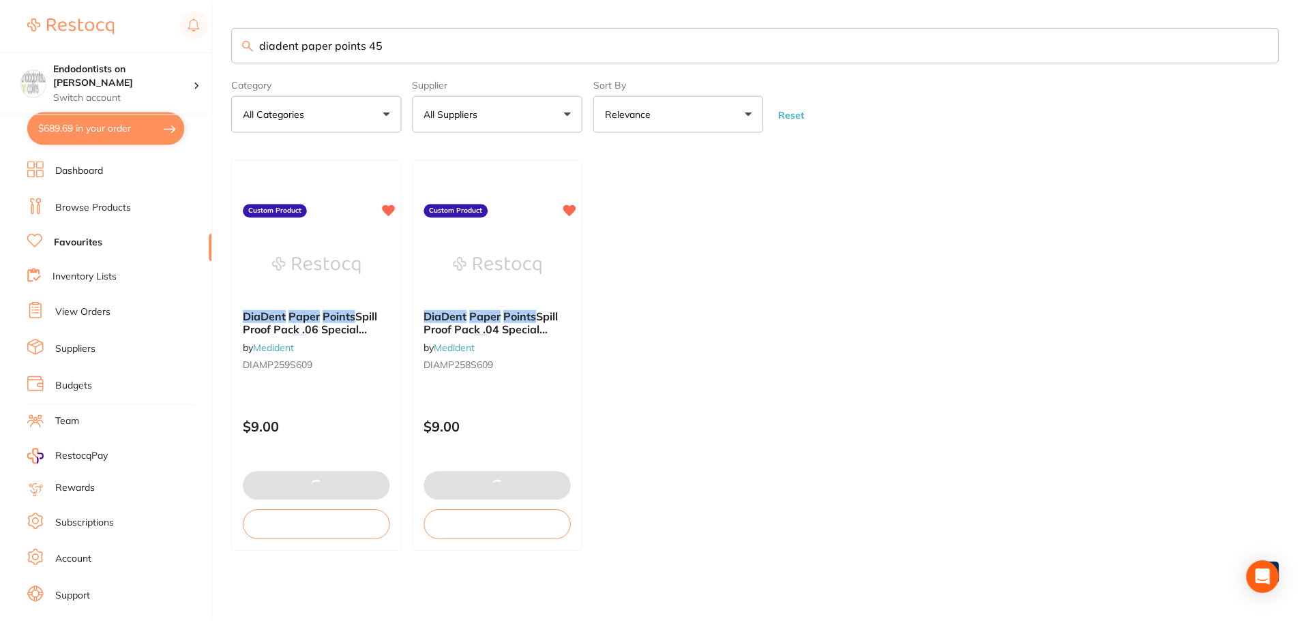
scroll to position [1, 0]
